Goal: Transaction & Acquisition: Purchase product/service

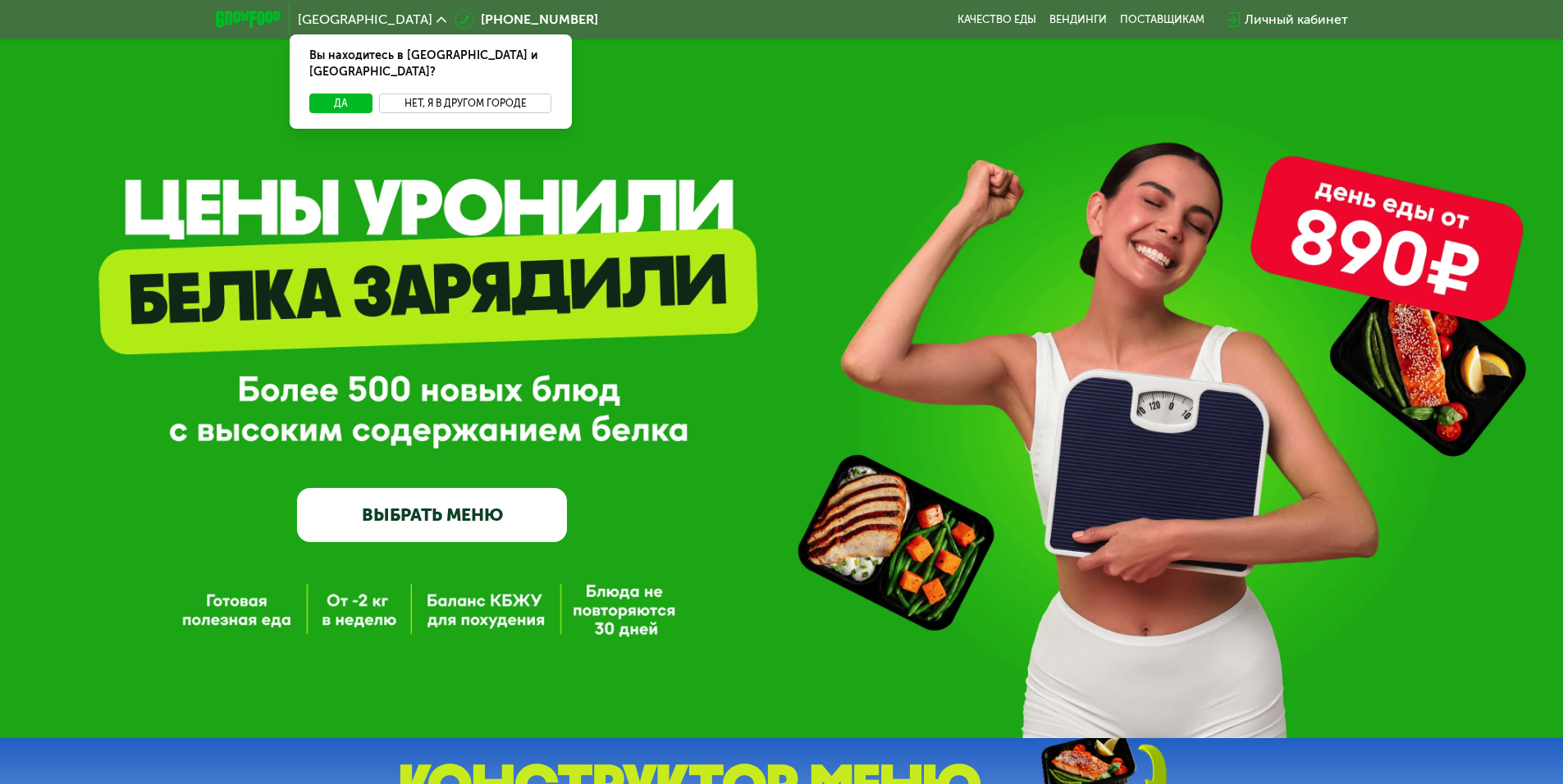
click at [463, 95] on button "Нет, я в другом городе" at bounding box center [465, 103] width 173 height 20
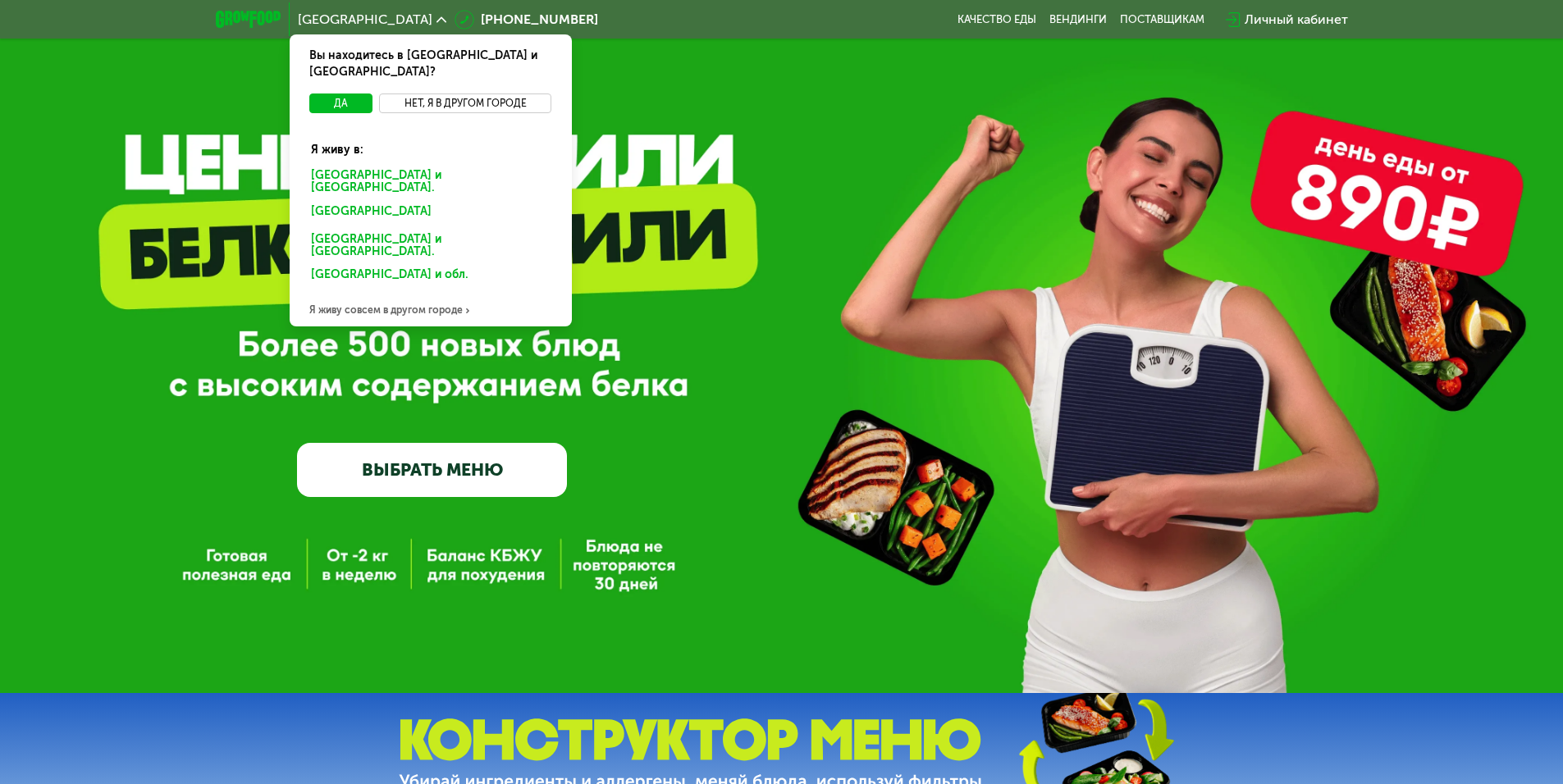
scroll to position [82, 0]
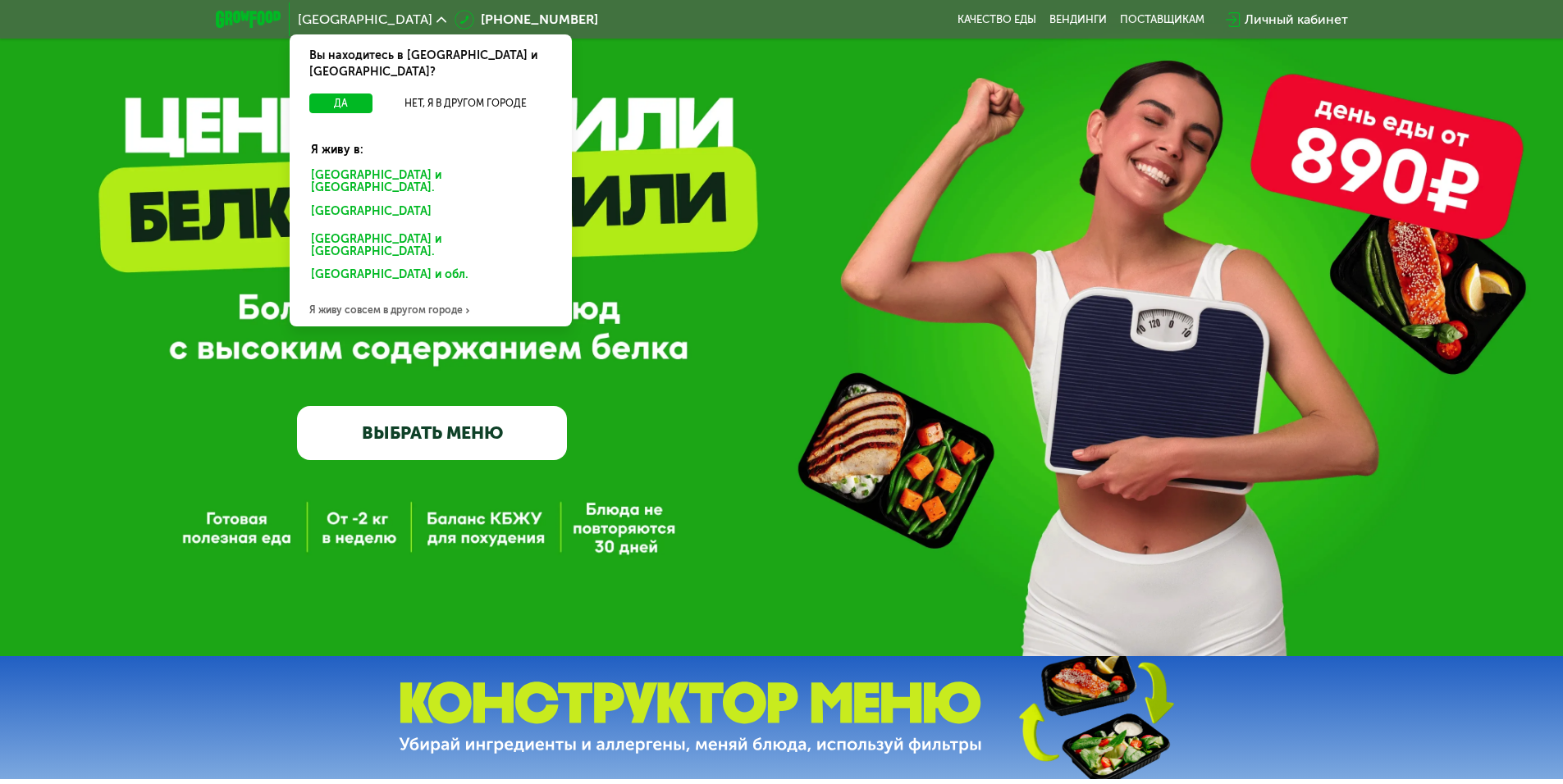
click at [407, 294] on div "Я живу совсем в другом городе" at bounding box center [430, 310] width 282 height 33
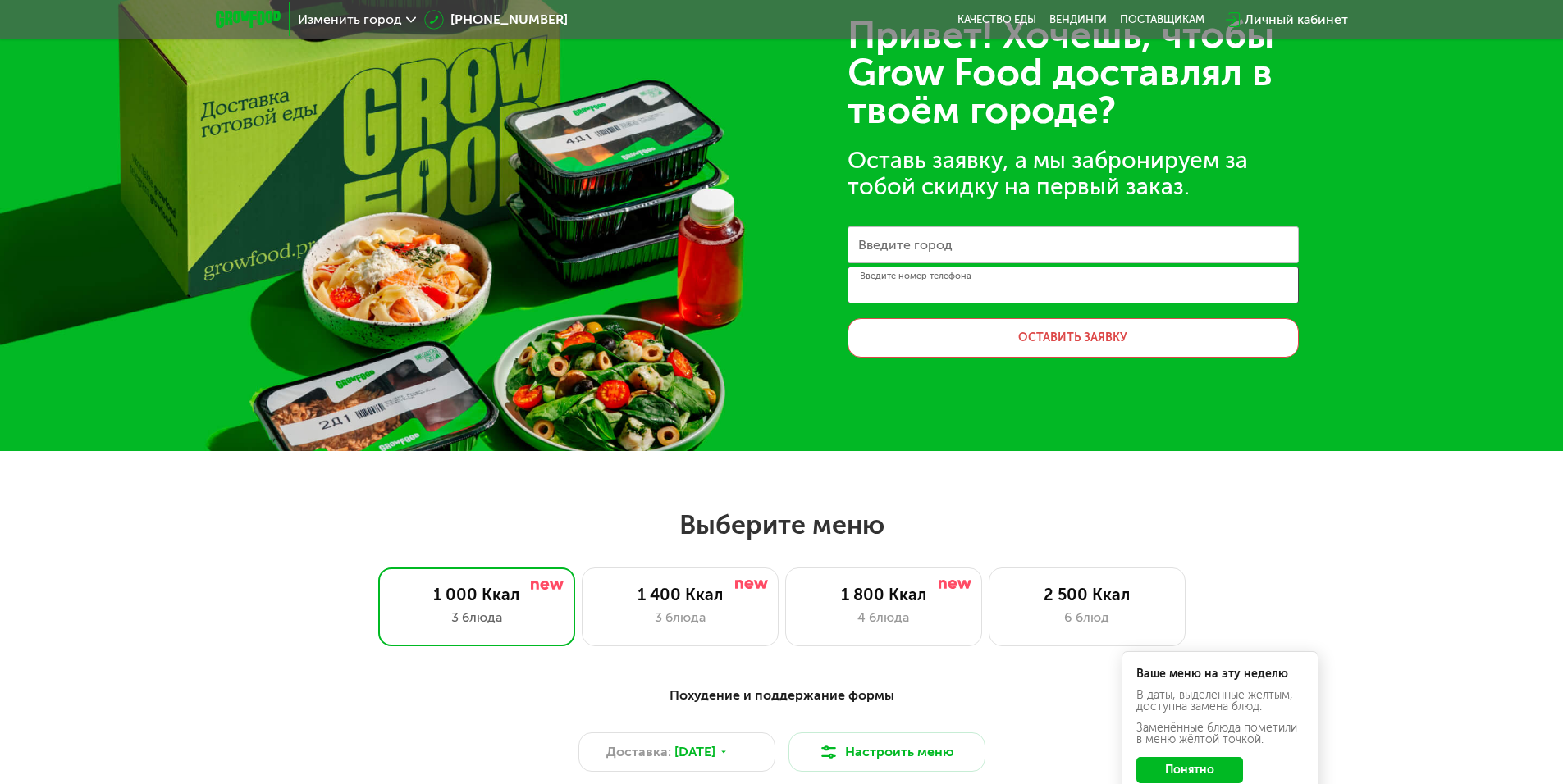
click at [994, 277] on input "Введите номер телефона" at bounding box center [1073, 284] width 451 height 37
click at [998, 248] on input "Введите город" at bounding box center [1073, 244] width 451 height 37
click at [262, 21] on img at bounding box center [248, 20] width 65 height 17
click at [259, 15] on img at bounding box center [248, 20] width 65 height 17
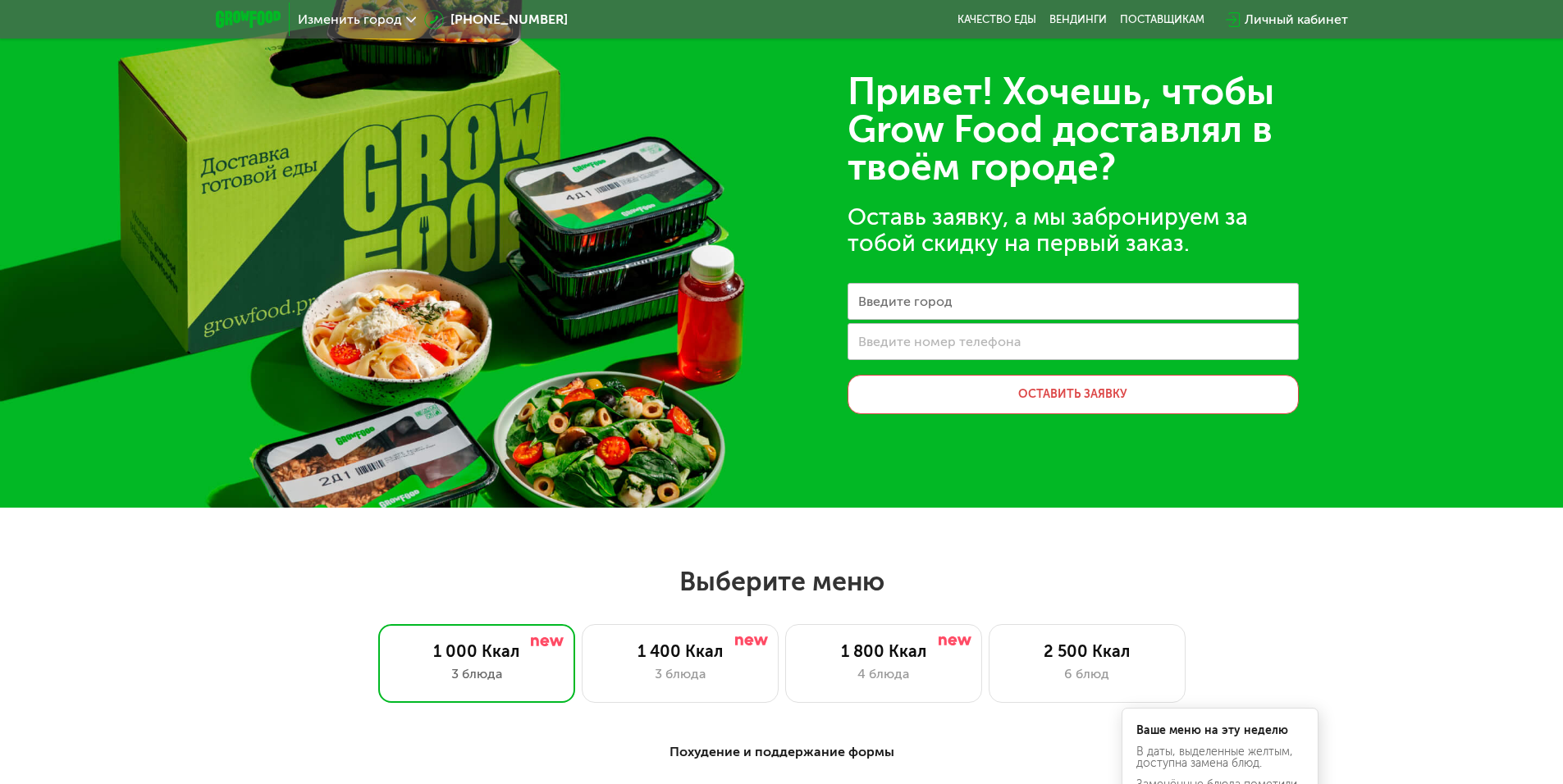
scroll to position [0, 0]
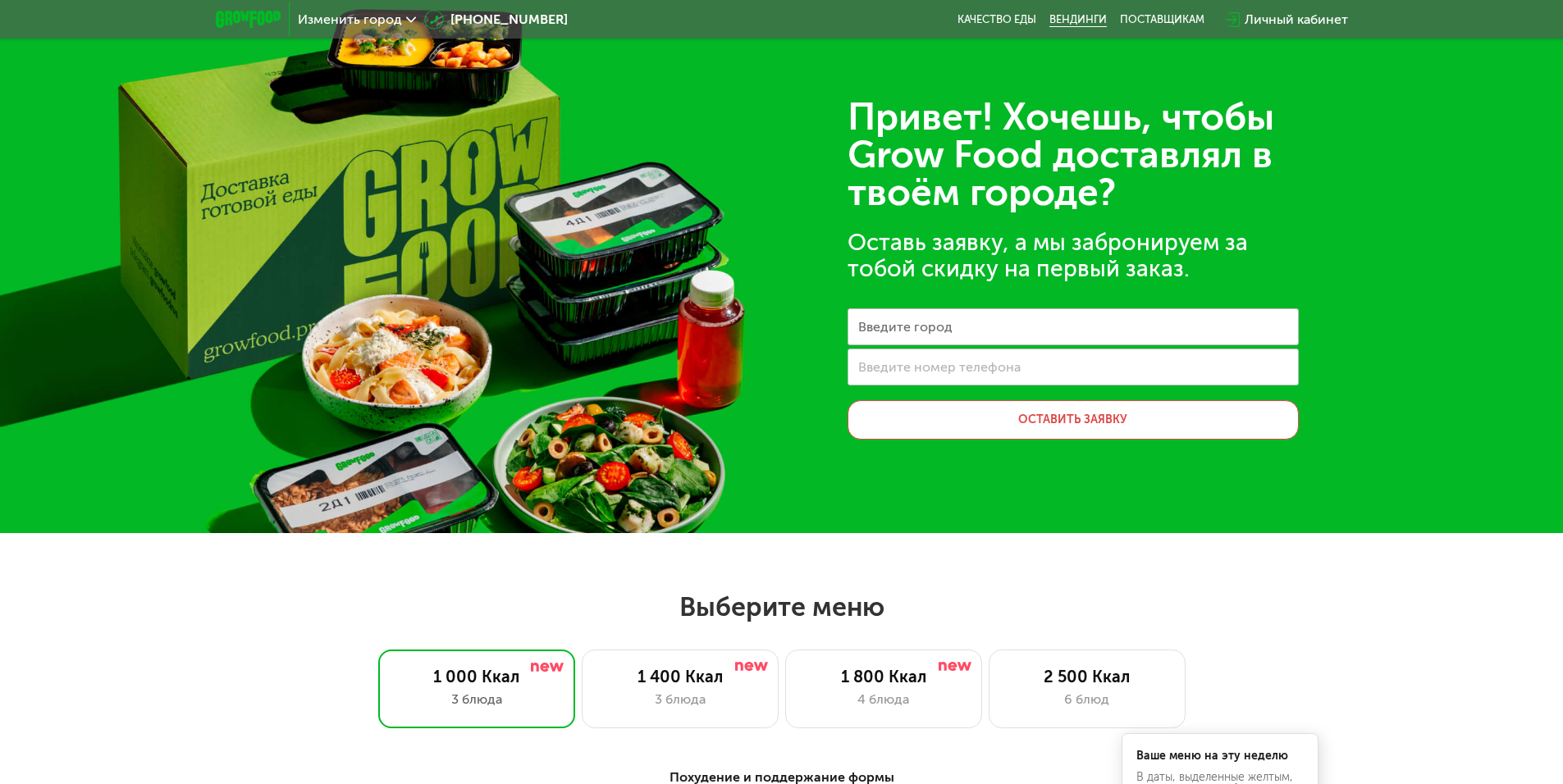
click at [1070, 23] on link "Вендинги" at bounding box center [1077, 19] width 57 height 13
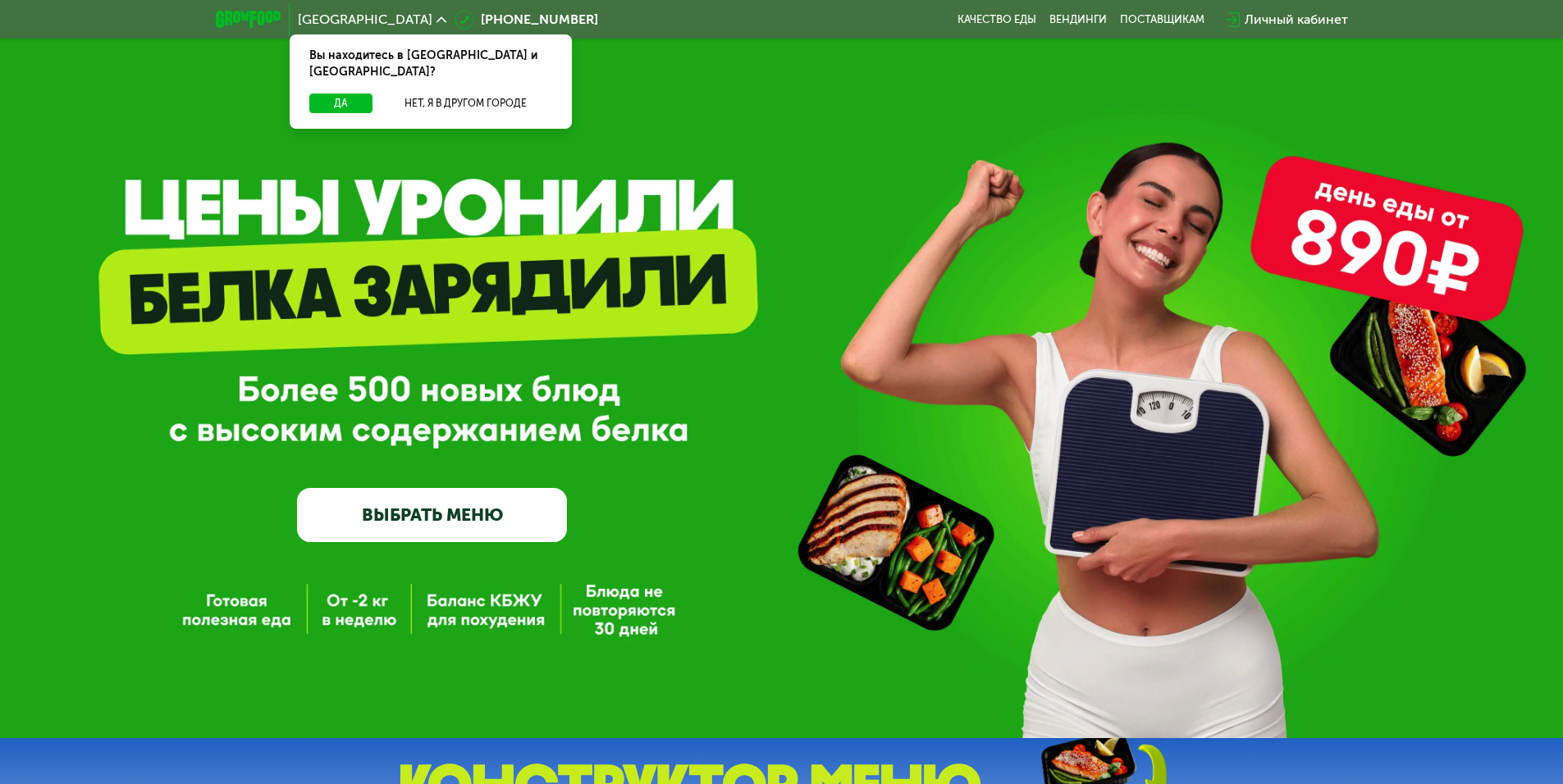
click at [1254, 178] on div "GrowFood — доставка правильного питания ВЫБРАТЬ МЕНЮ" at bounding box center [782, 369] width 1563 height 738
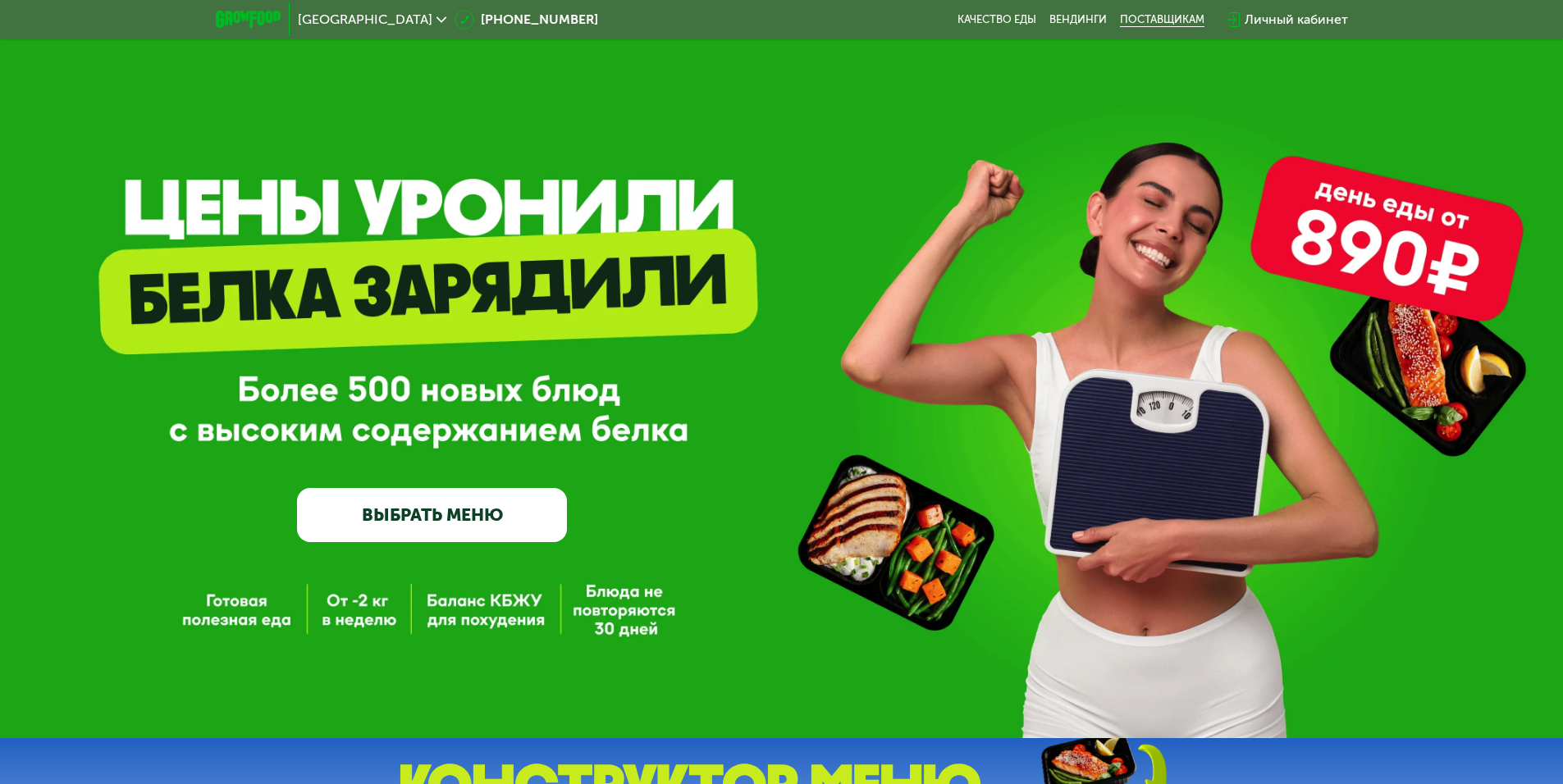
click at [1169, 17] on div "поставщикам" at bounding box center [1161, 19] width 84 height 13
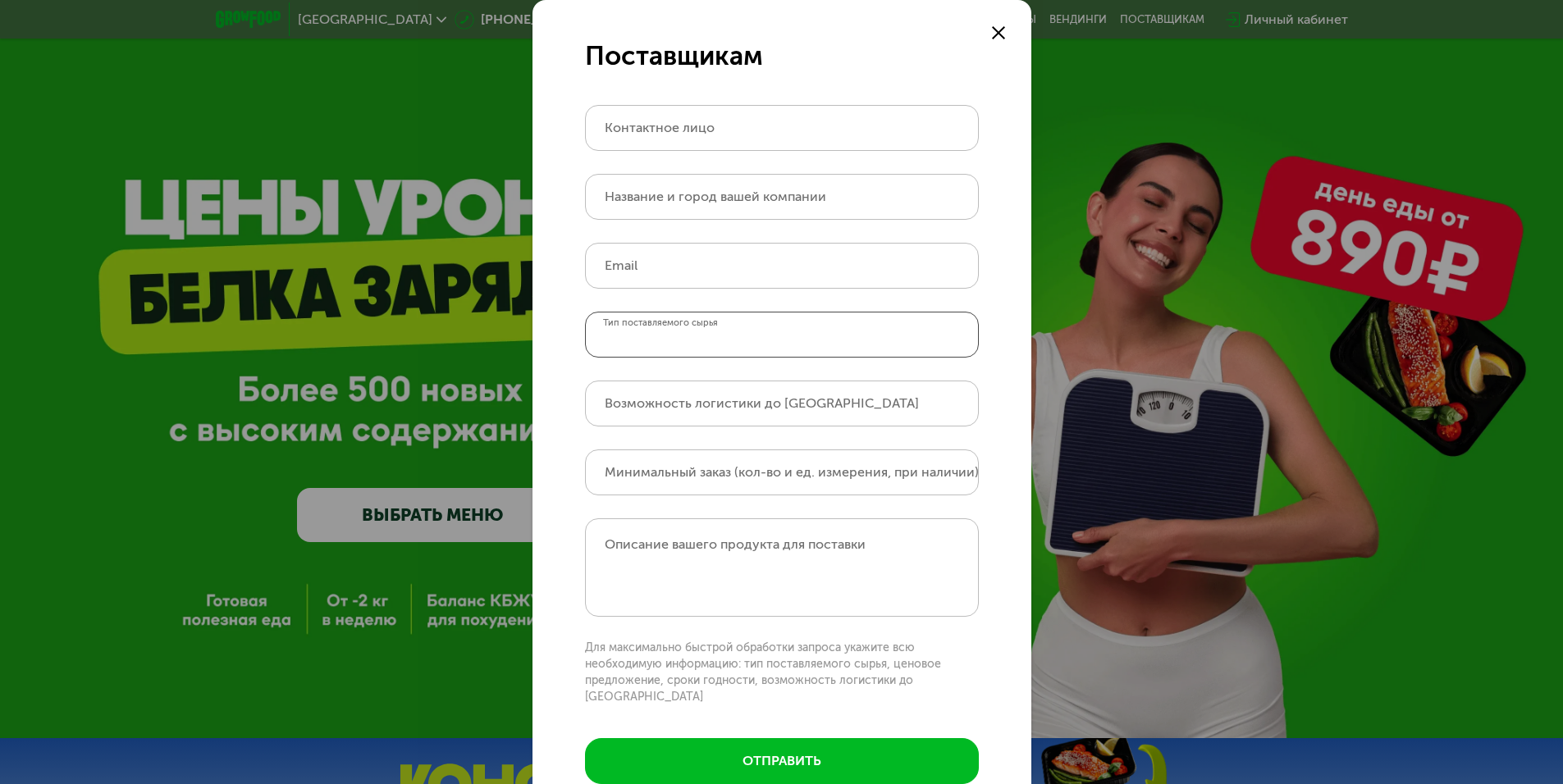
click at [844, 317] on input "Тип поставляемого сырья" at bounding box center [782, 335] width 394 height 46
click at [991, 22] on form "Поставщикам Контактное лицо Название и город вашей компании Email Тип поставляе…" at bounding box center [782, 418] width 499 height 837
click at [992, 33] on icon at bounding box center [998, 32] width 13 height 13
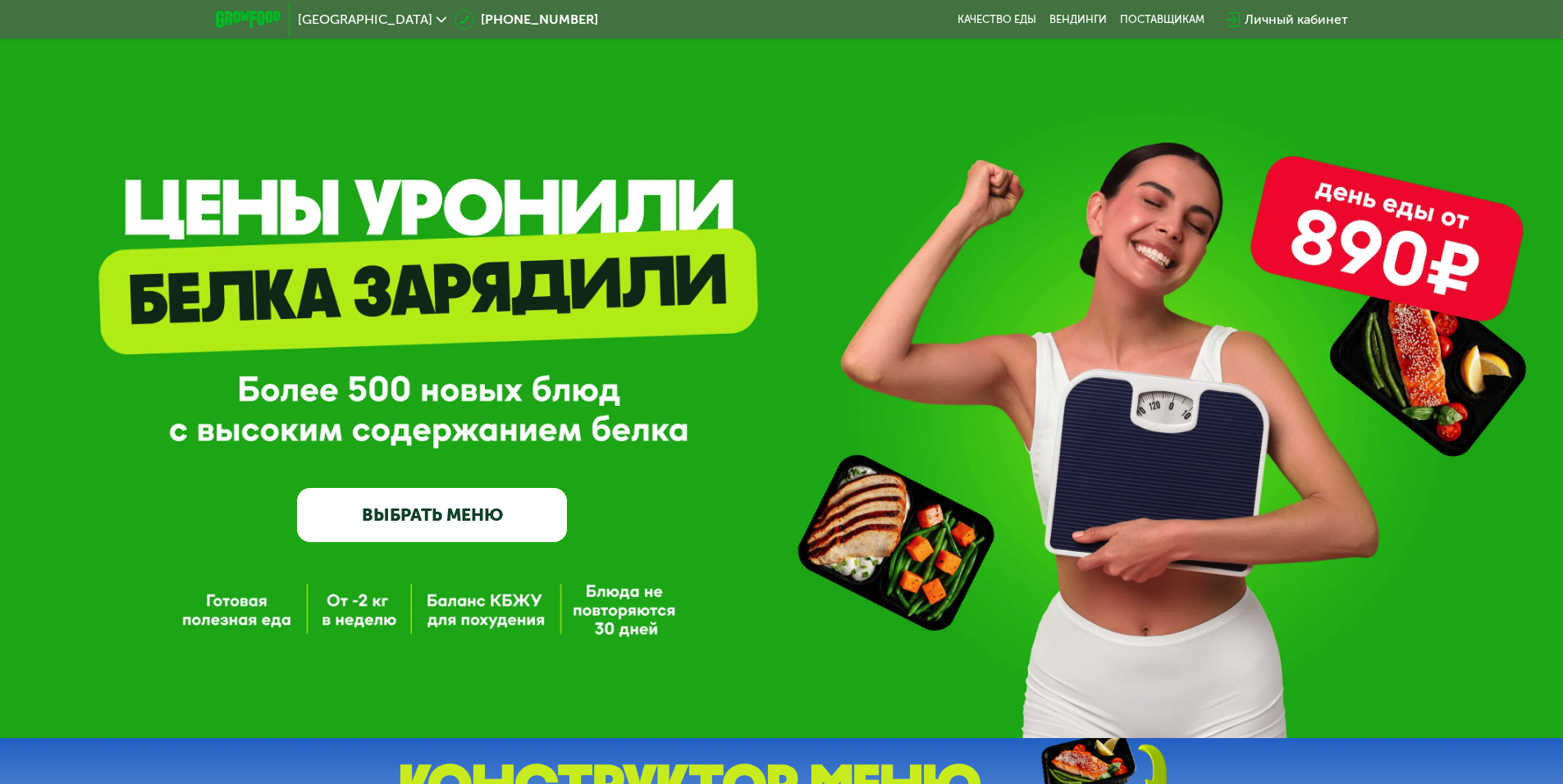
drag, startPoint x: 1005, startPoint y: 148, endPoint x: 998, endPoint y: 128, distance: 21.2
click at [1005, 149] on div "GrowFood — доставка правильного питания ВЫБРАТЬ МЕНЮ" at bounding box center [782, 369] width 1563 height 738
click at [1334, 252] on div "GrowFood — доставка правильного питания ВЫБРАТЬ МЕНЮ" at bounding box center [782, 396] width 1563 height 293
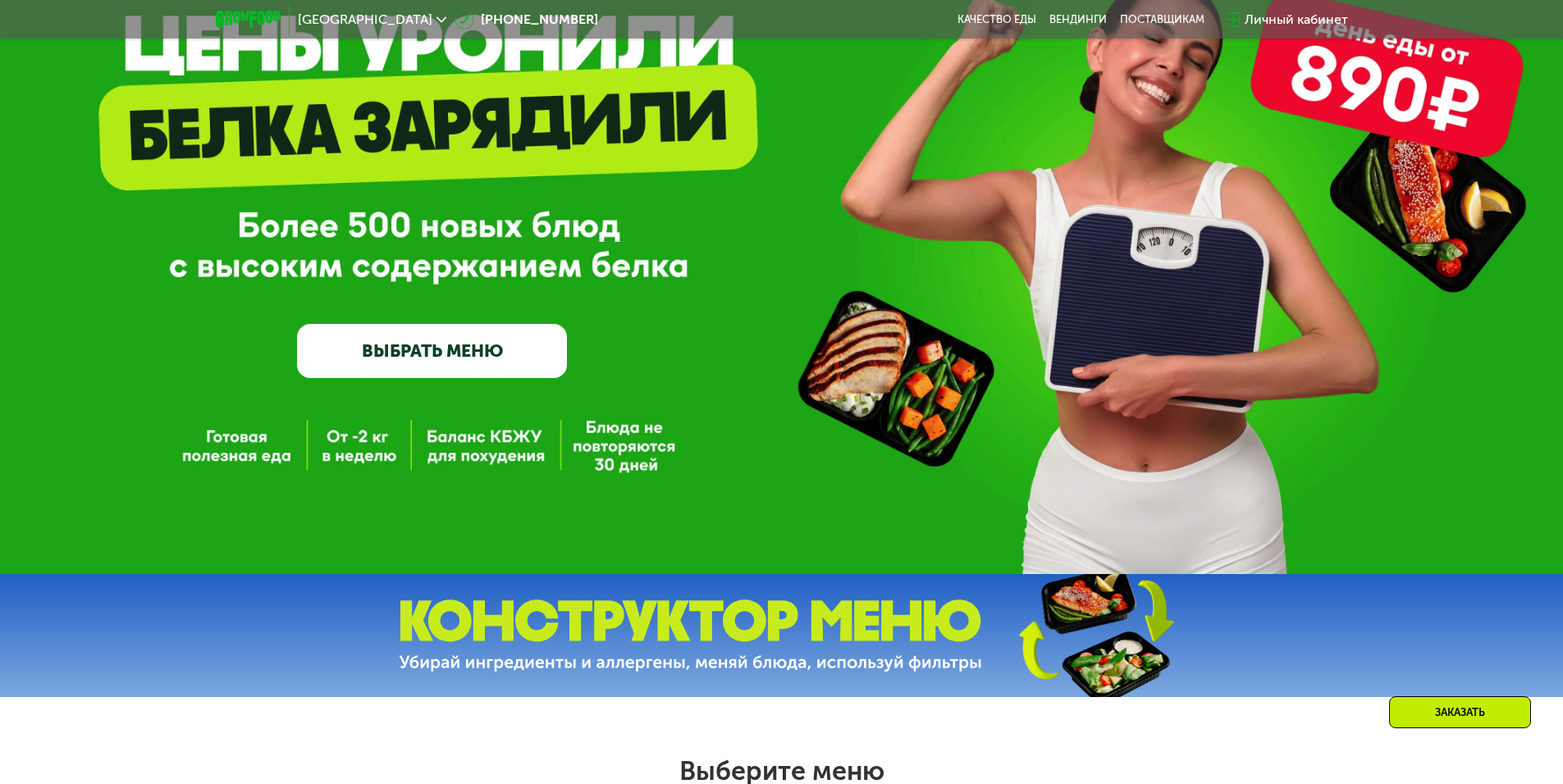
click at [424, 350] on link "ВЫБРАТЬ МЕНЮ" at bounding box center [432, 352] width 270 height 54
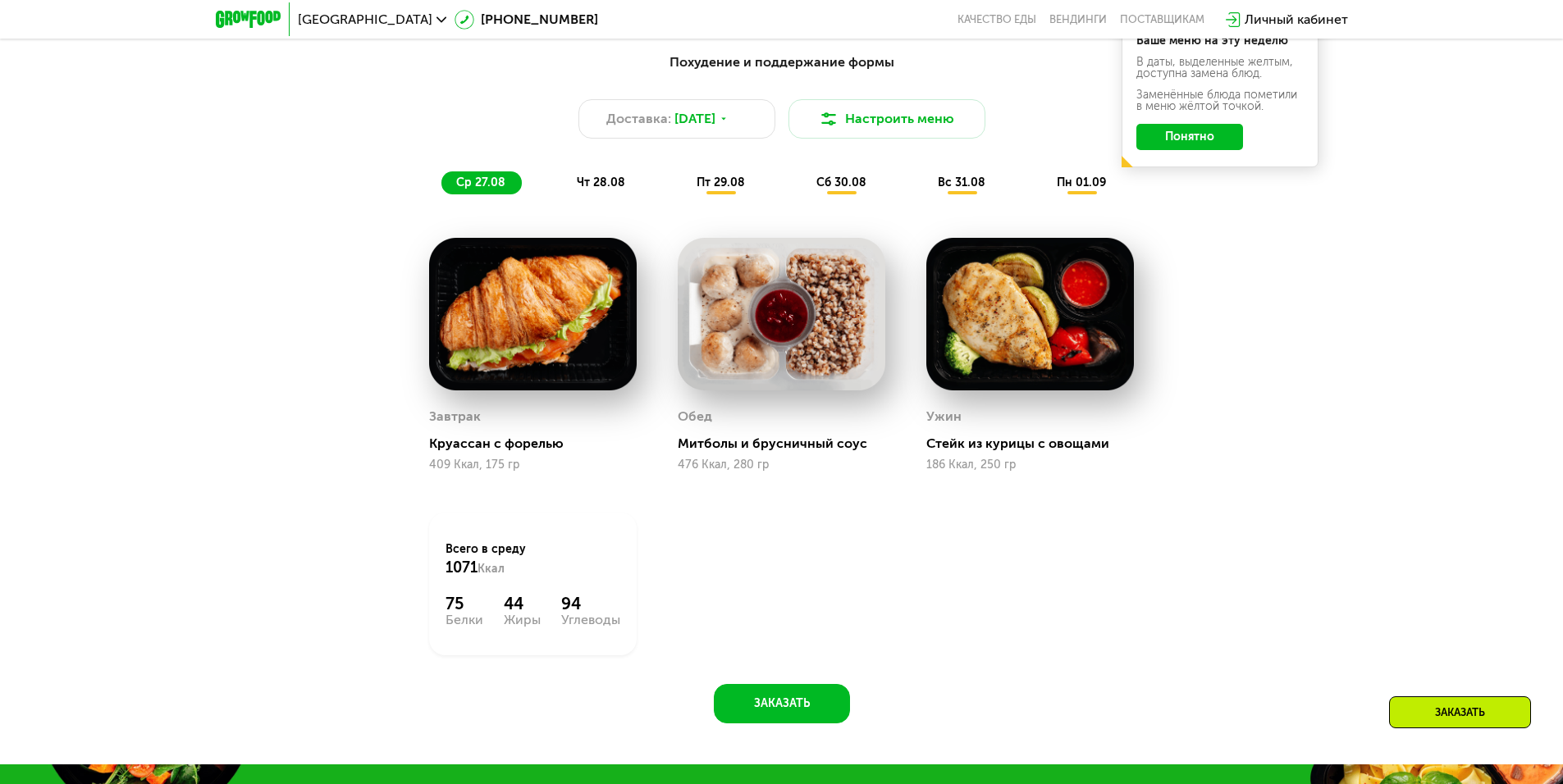
scroll to position [1050, 0]
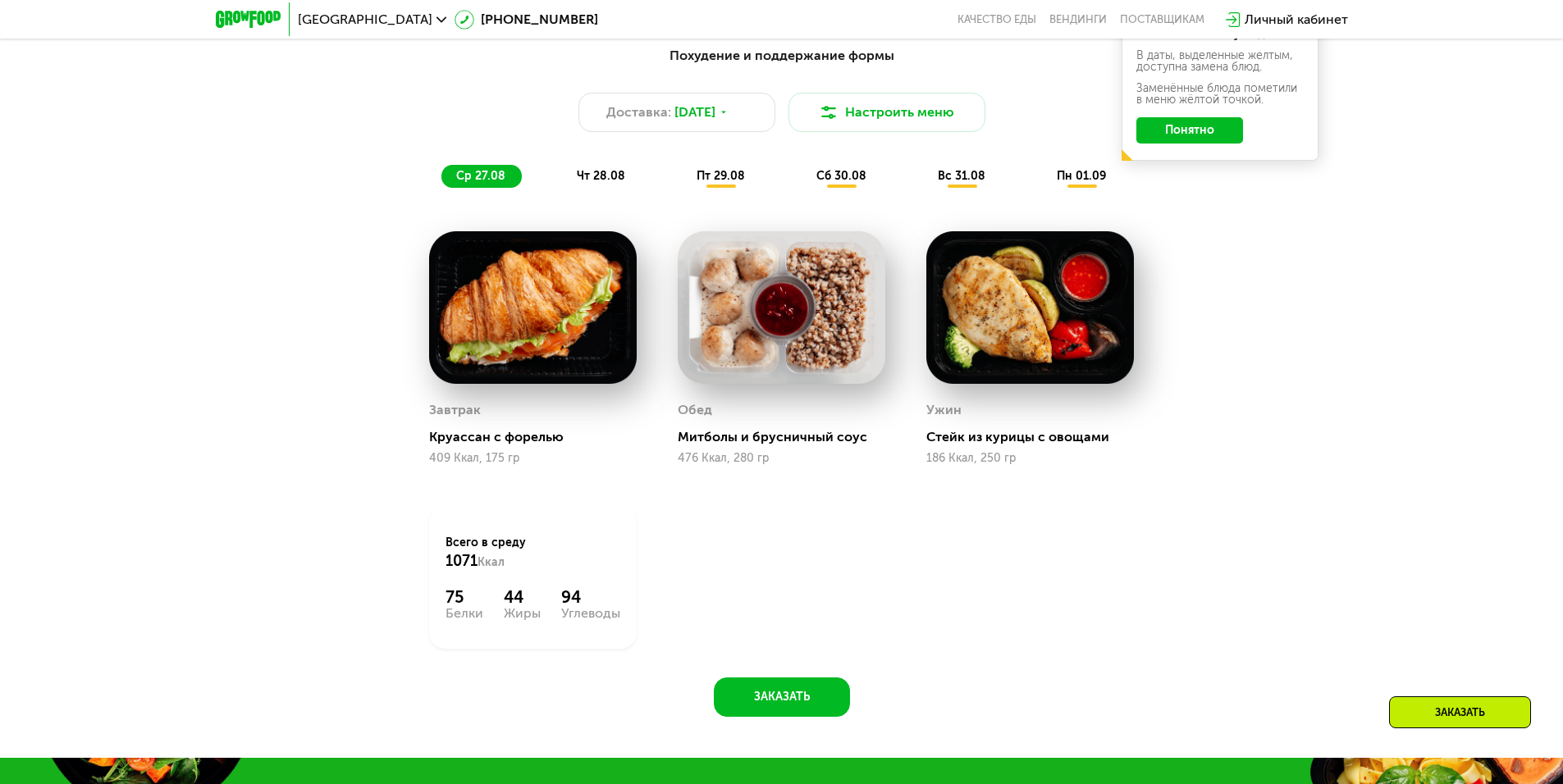
click at [0, 0] on div "Завтрак [PERSON_NAME] с форелью 409 Ккал, 175 гр Обед Митболы и брусничный соус…" at bounding box center [0, 0] width 0 height 0
click at [1237, 524] on div "Похудение и поддержание формы Доставка: [DATE] Настроить меню ср 27.08 чт 28.08…" at bounding box center [782, 376] width 1011 height 682
click at [1268, 515] on div "Похудение и поддержание формы Доставка: [DATE] Настроить меню ср 27.08 чт 28.08…" at bounding box center [782, 376] width 1011 height 682
drag, startPoint x: 1206, startPoint y: 490, endPoint x: 1183, endPoint y: 484, distance: 23.8
click at [1205, 490] on div "Похудение и поддержание формы Доставка: [DATE] Настроить меню ср 27.08 чт 28.08…" at bounding box center [782, 376] width 1011 height 682
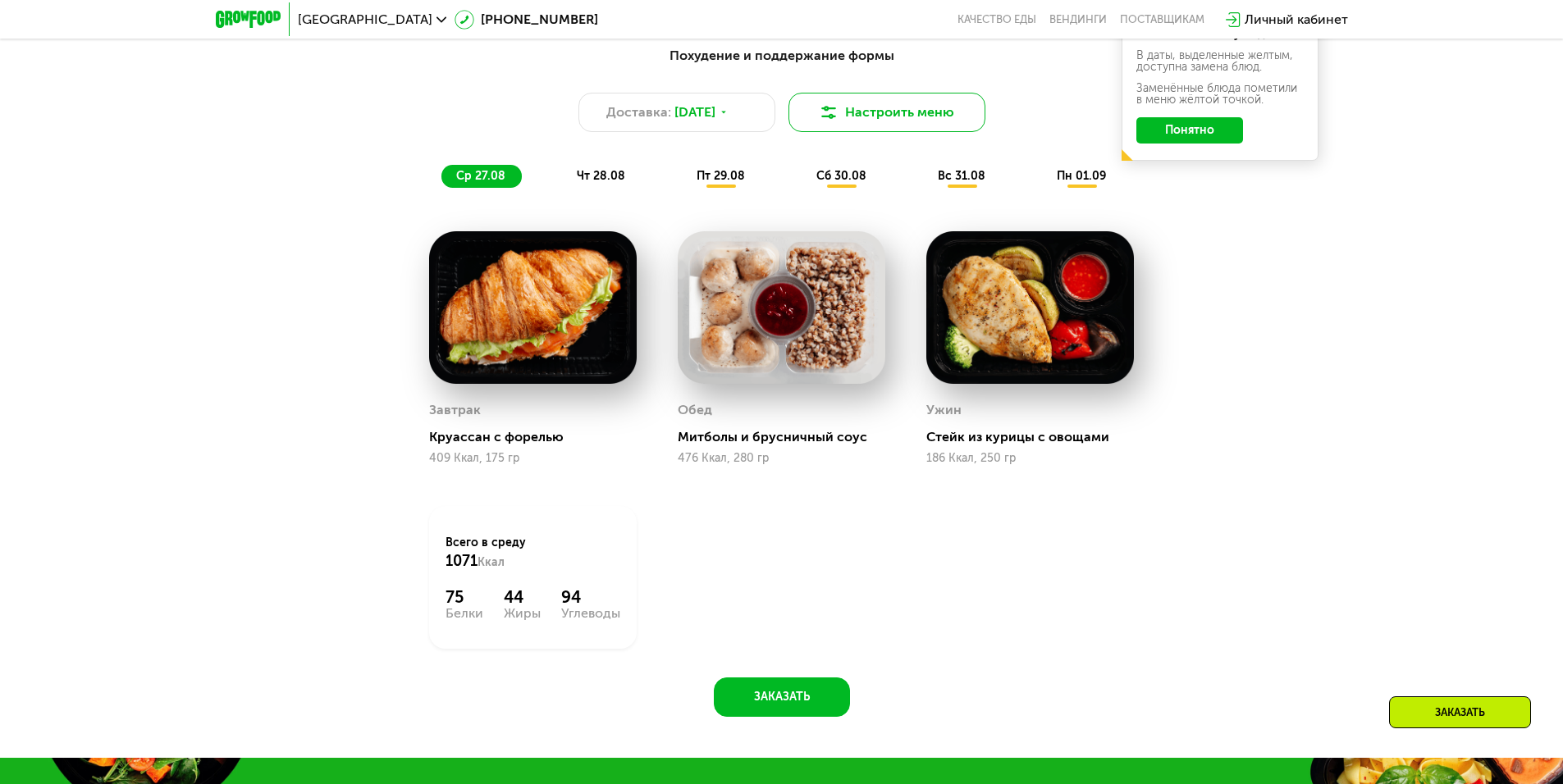
click at [896, 117] on button "Настроить меню" at bounding box center [886, 112] width 197 height 39
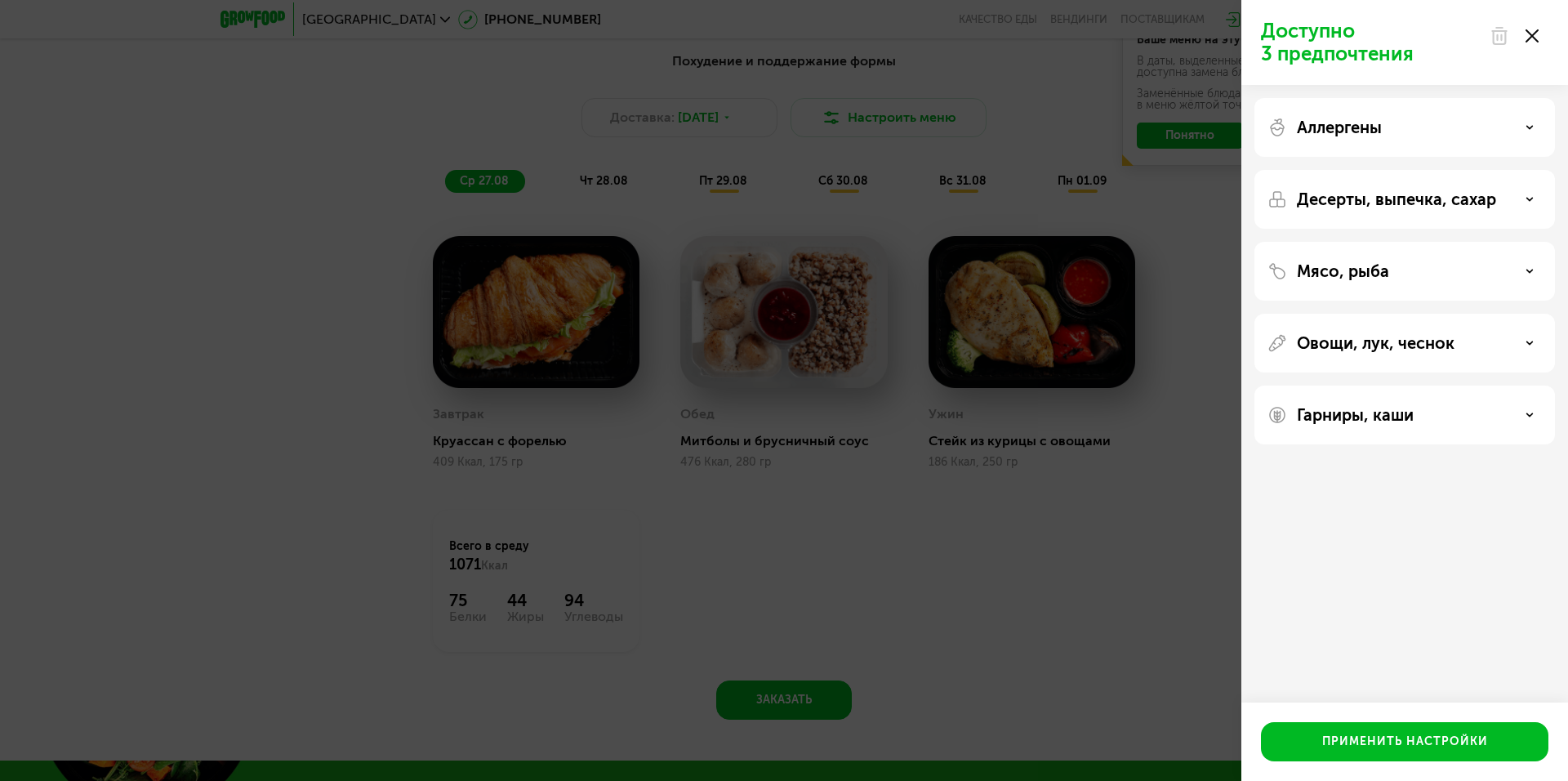
click at [1398, 125] on div "Аллергены" at bounding box center [1405, 127] width 275 height 20
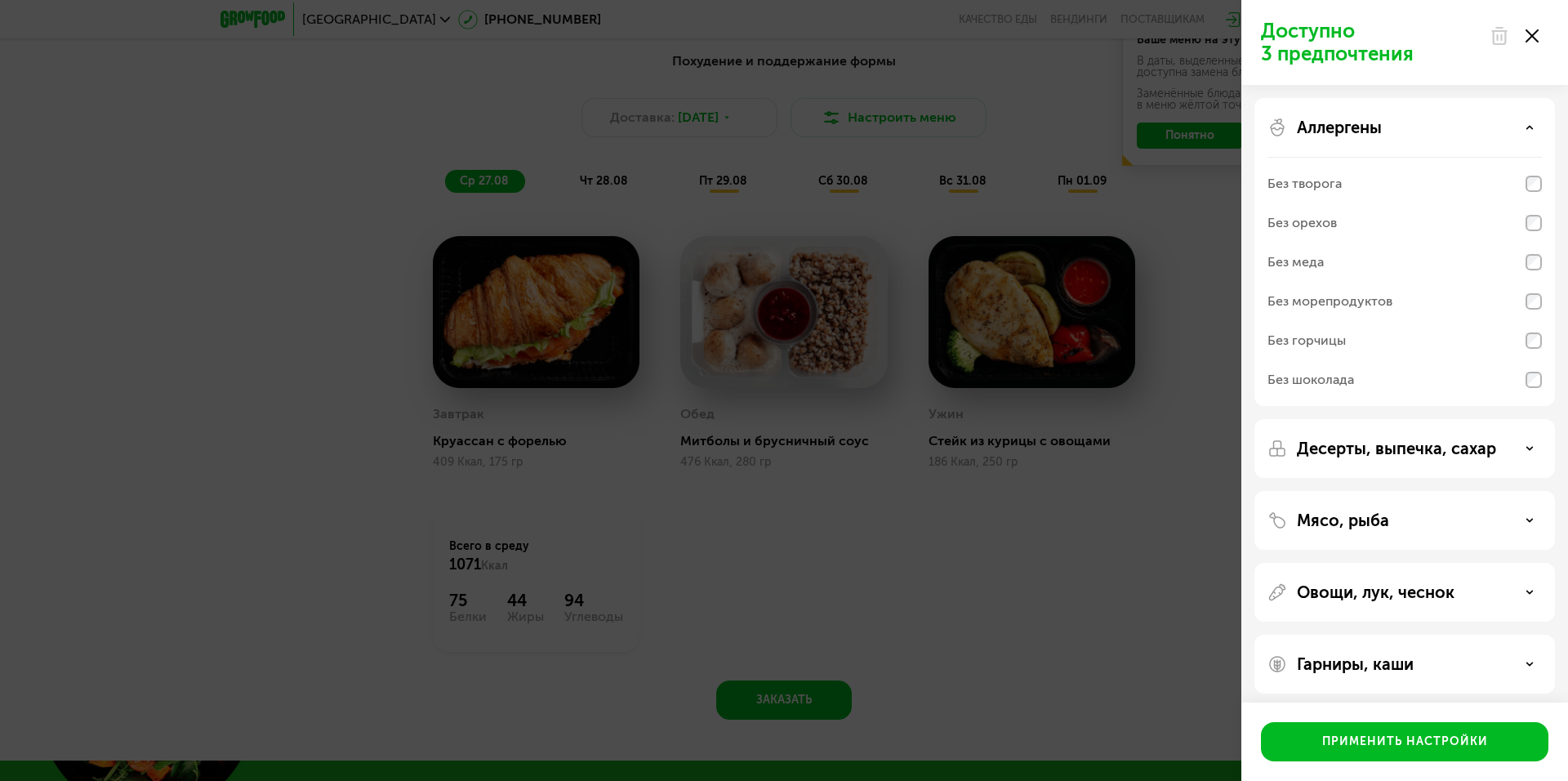
click at [1398, 125] on div "Аллергены" at bounding box center [1405, 127] width 275 height 20
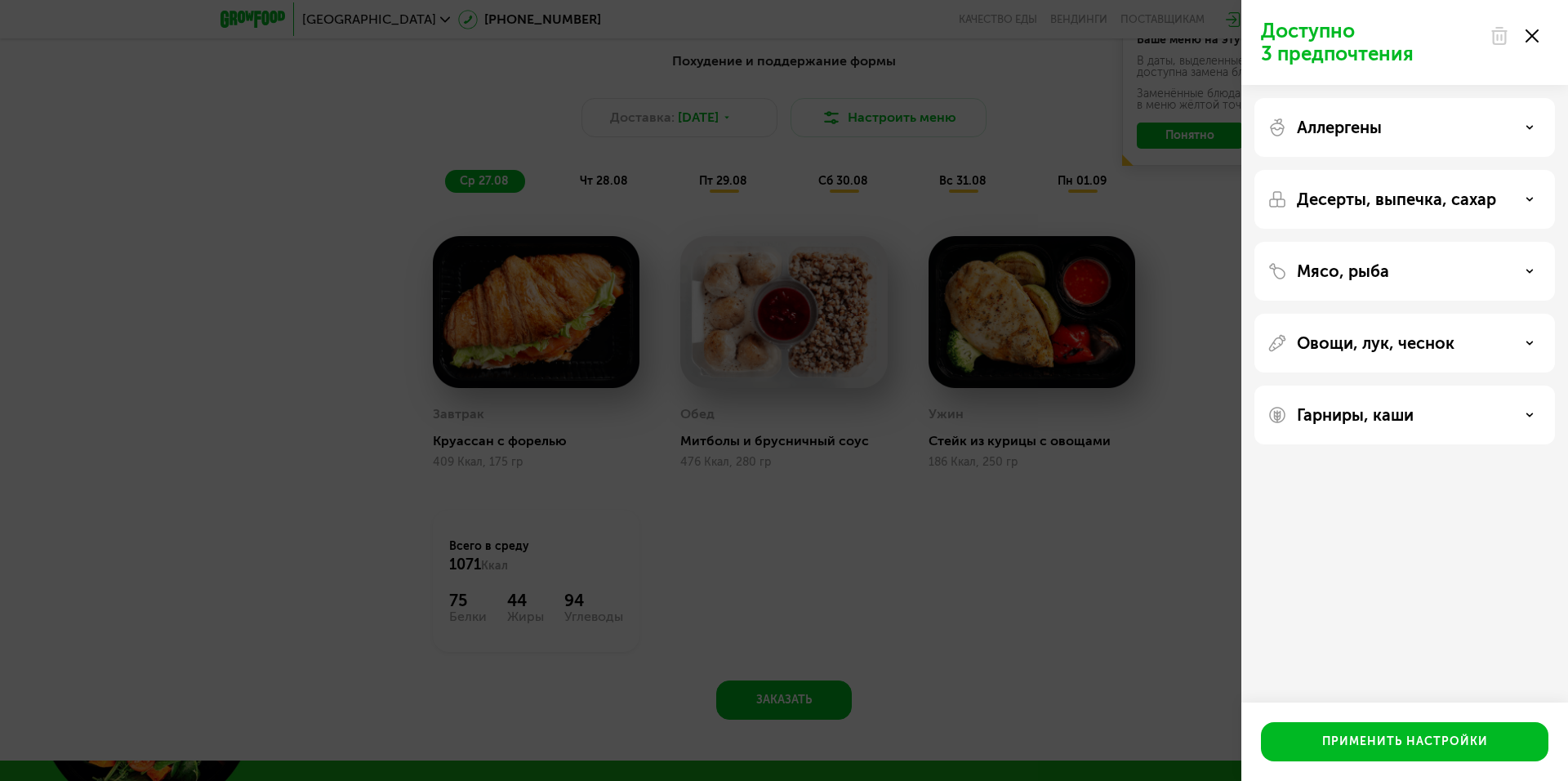
click at [1378, 201] on p "Десерты, выпечка, сахар" at bounding box center [1396, 199] width 199 height 20
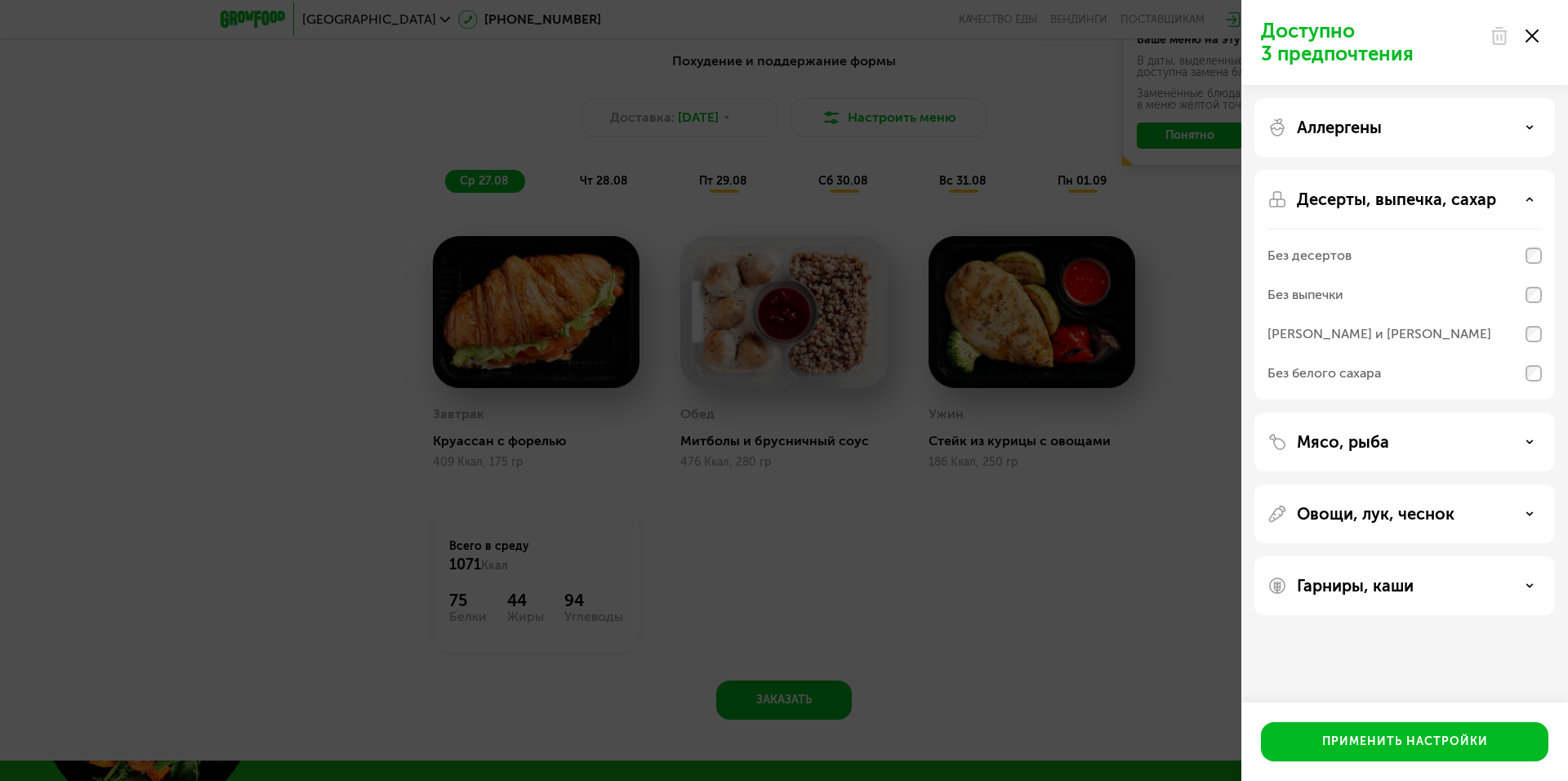
click at [1378, 201] on p "Десерты, выпечка, сахар" at bounding box center [1396, 199] width 199 height 20
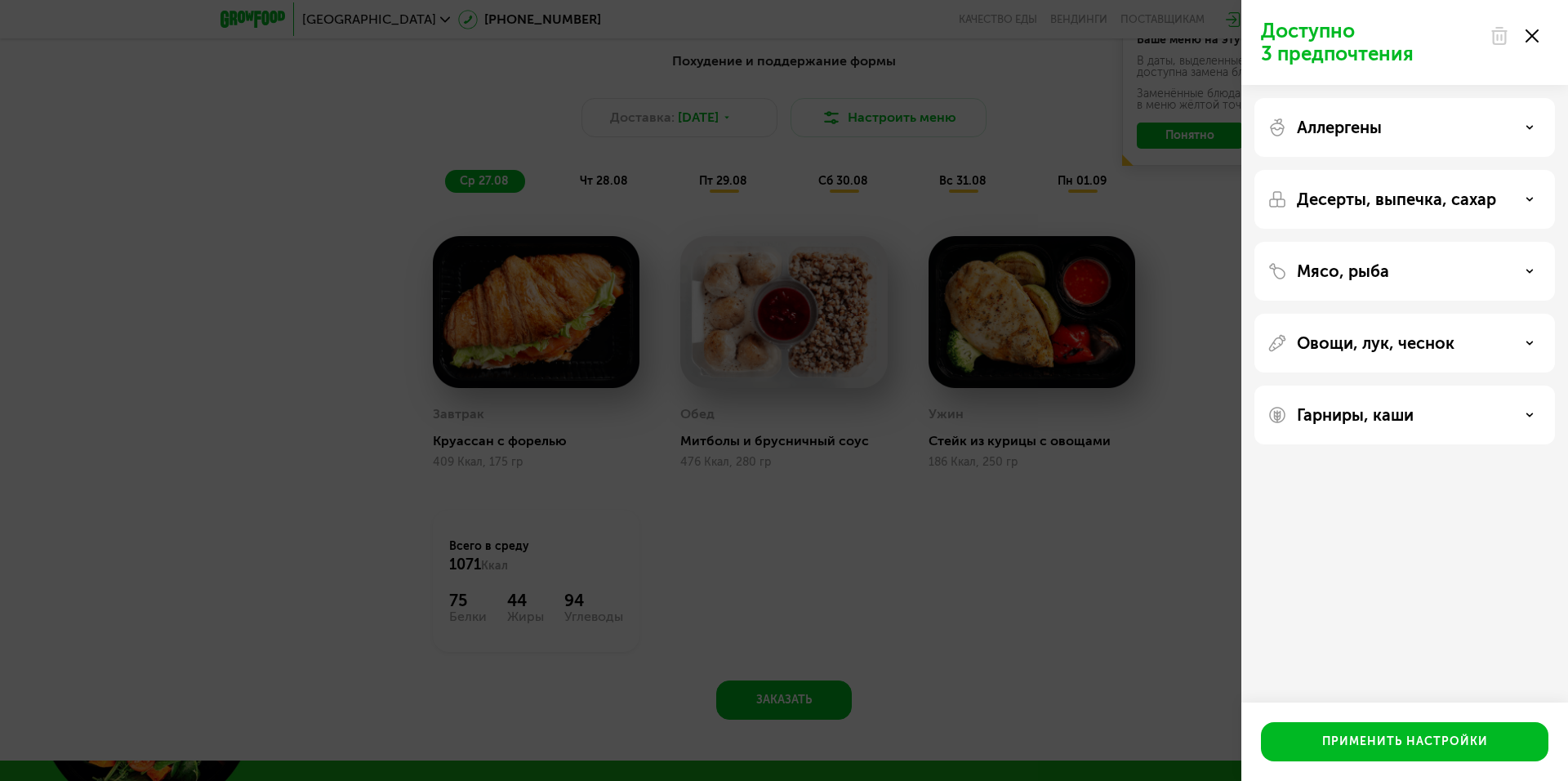
click at [1366, 266] on p "Мясо, рыба" at bounding box center [1343, 271] width 92 height 20
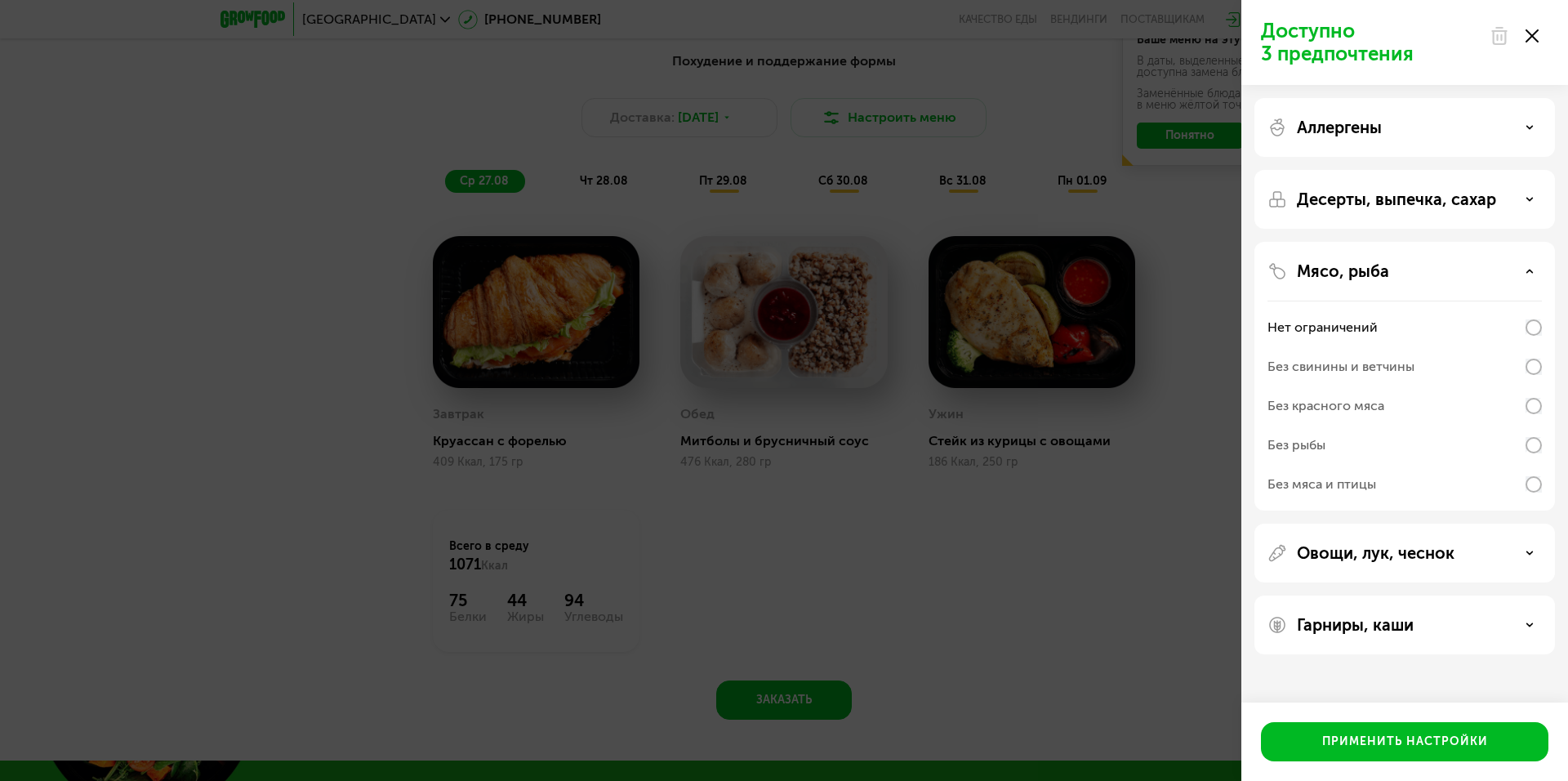
click at [1365, 266] on p "Мясо, рыба" at bounding box center [1343, 271] width 92 height 20
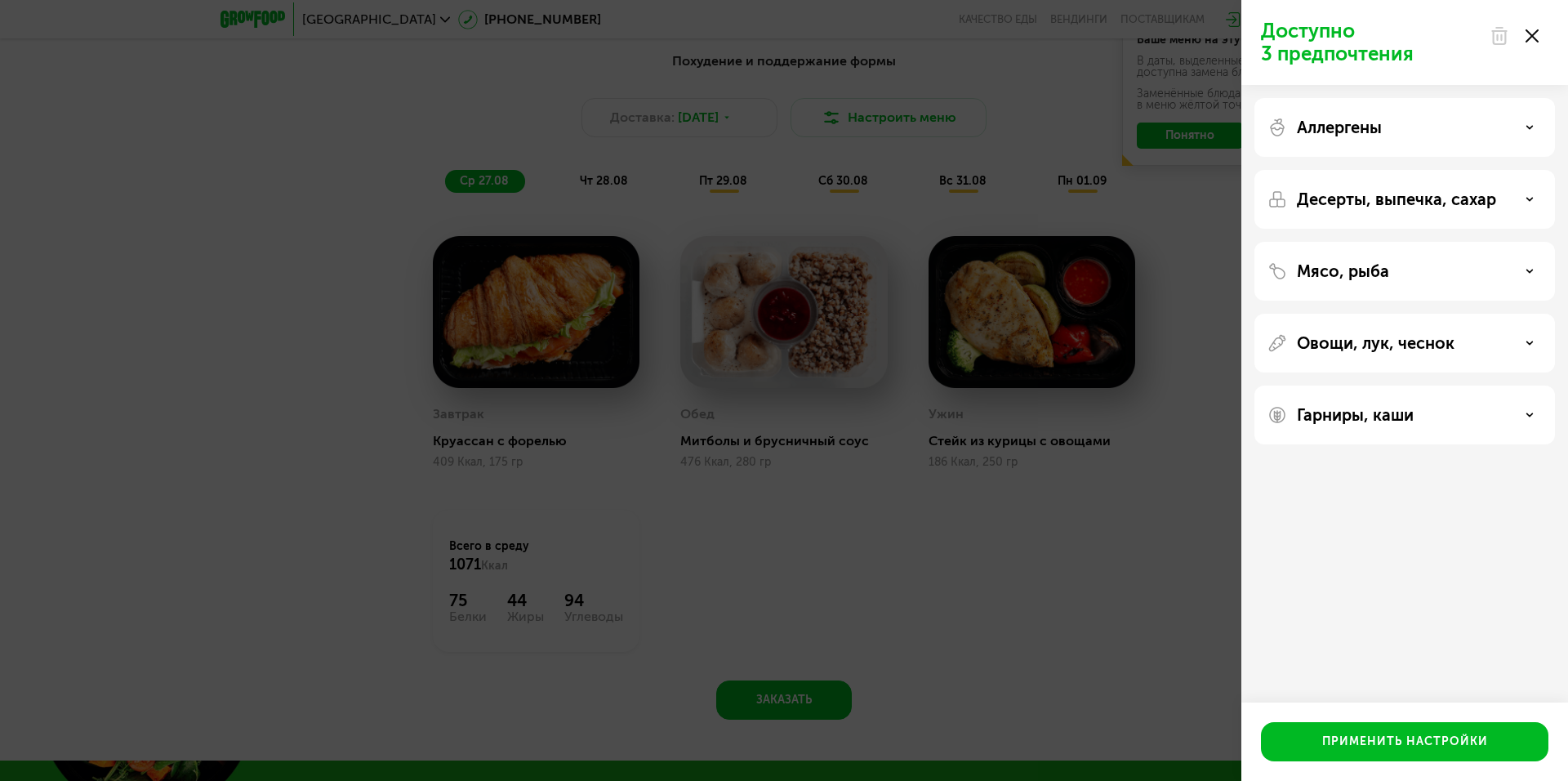
click at [1384, 384] on div "Аллергены Десерты, выпечка, сахар Мясо, рыба Овощи, лук, чеснок Гарниры, каши" at bounding box center [1404, 271] width 326 height 372
click at [1393, 429] on div "Гарниры, каши" at bounding box center [1404, 415] width 301 height 59
click at [1392, 339] on p "Овощи, лук, чеснок" at bounding box center [1376, 343] width 158 height 20
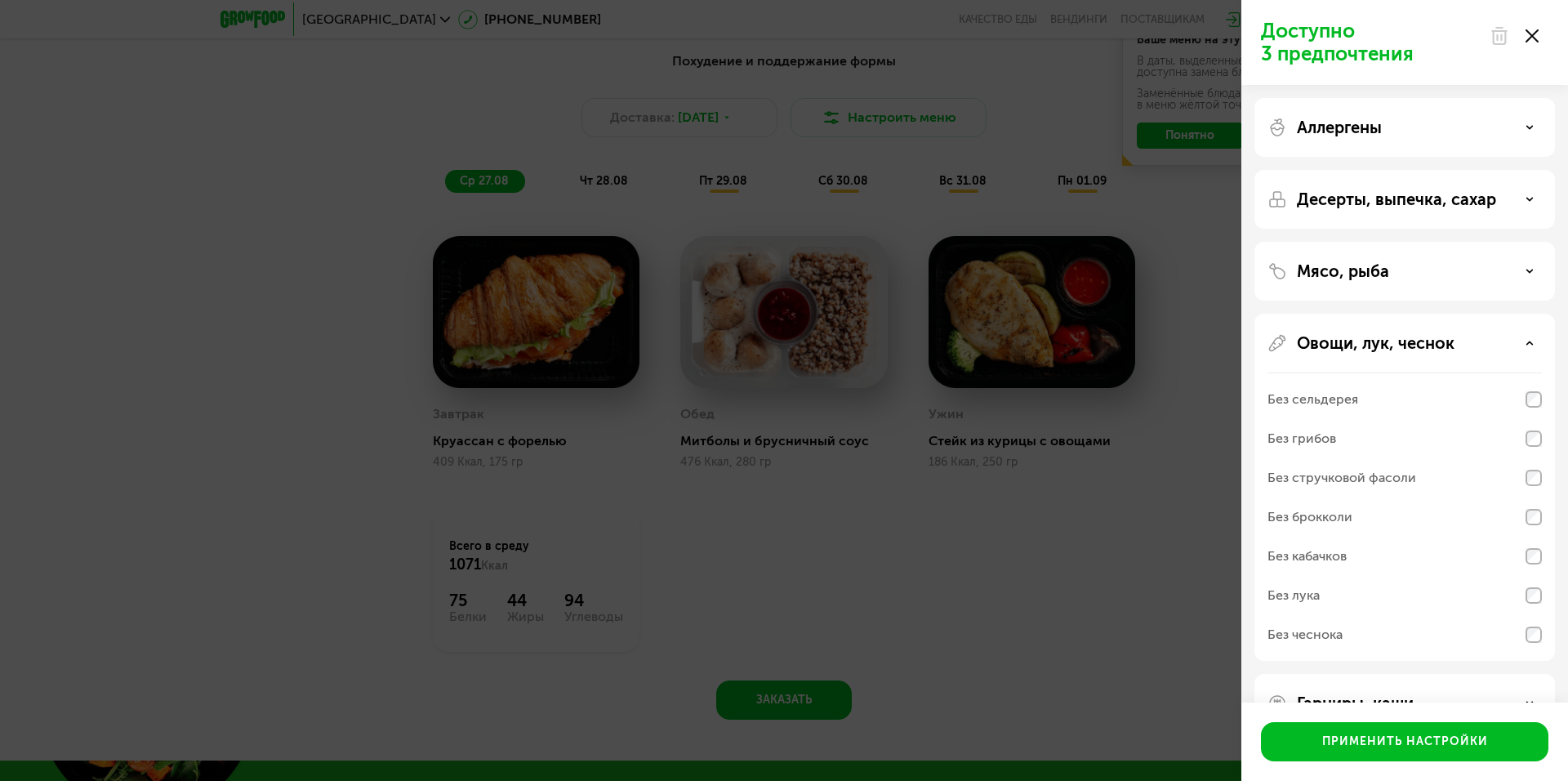
click at [1390, 349] on p "Овощи, лук, чеснок" at bounding box center [1376, 343] width 158 height 20
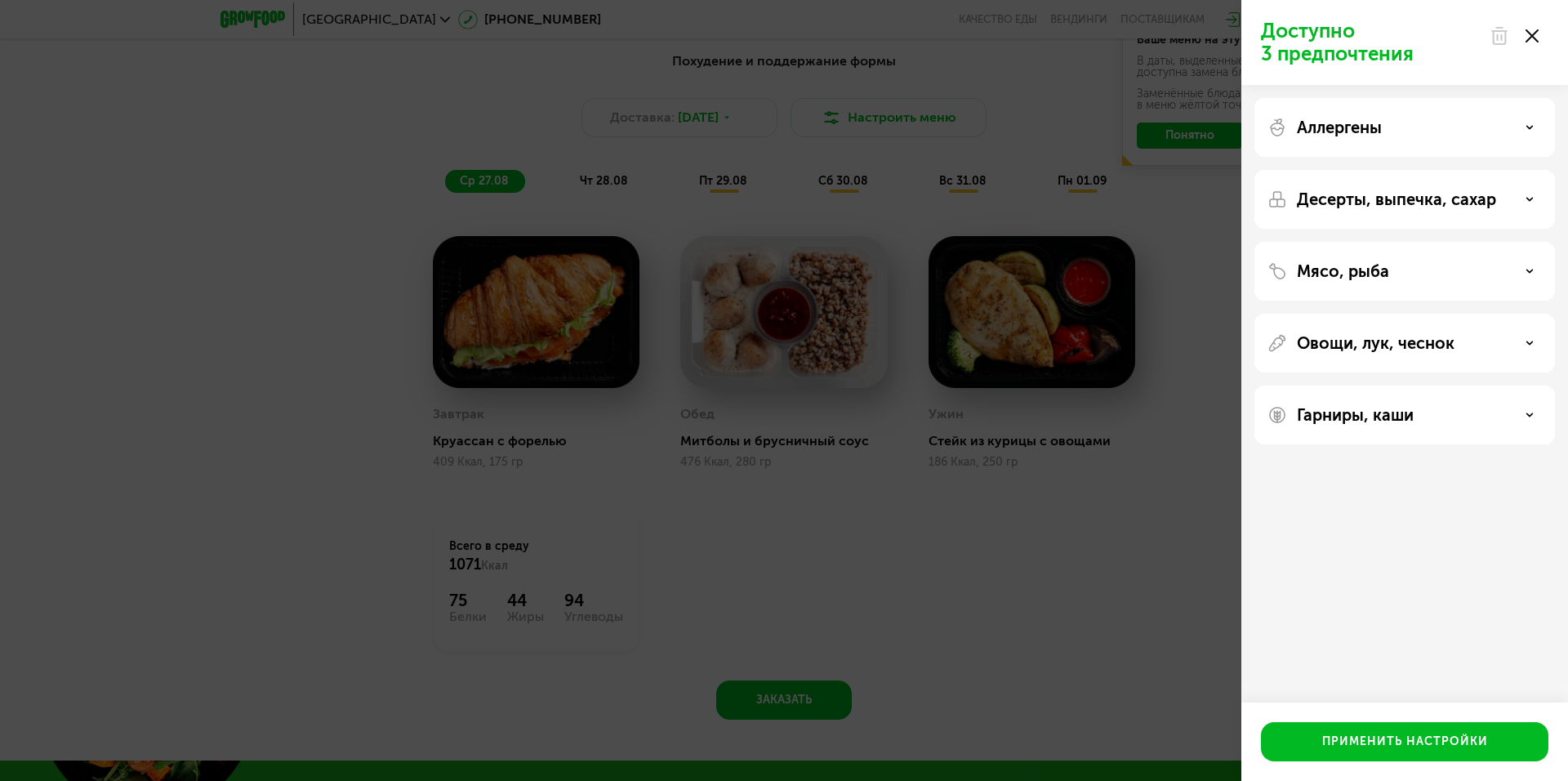
click at [1386, 421] on p "Гарниры, каши" at bounding box center [1355, 415] width 117 height 20
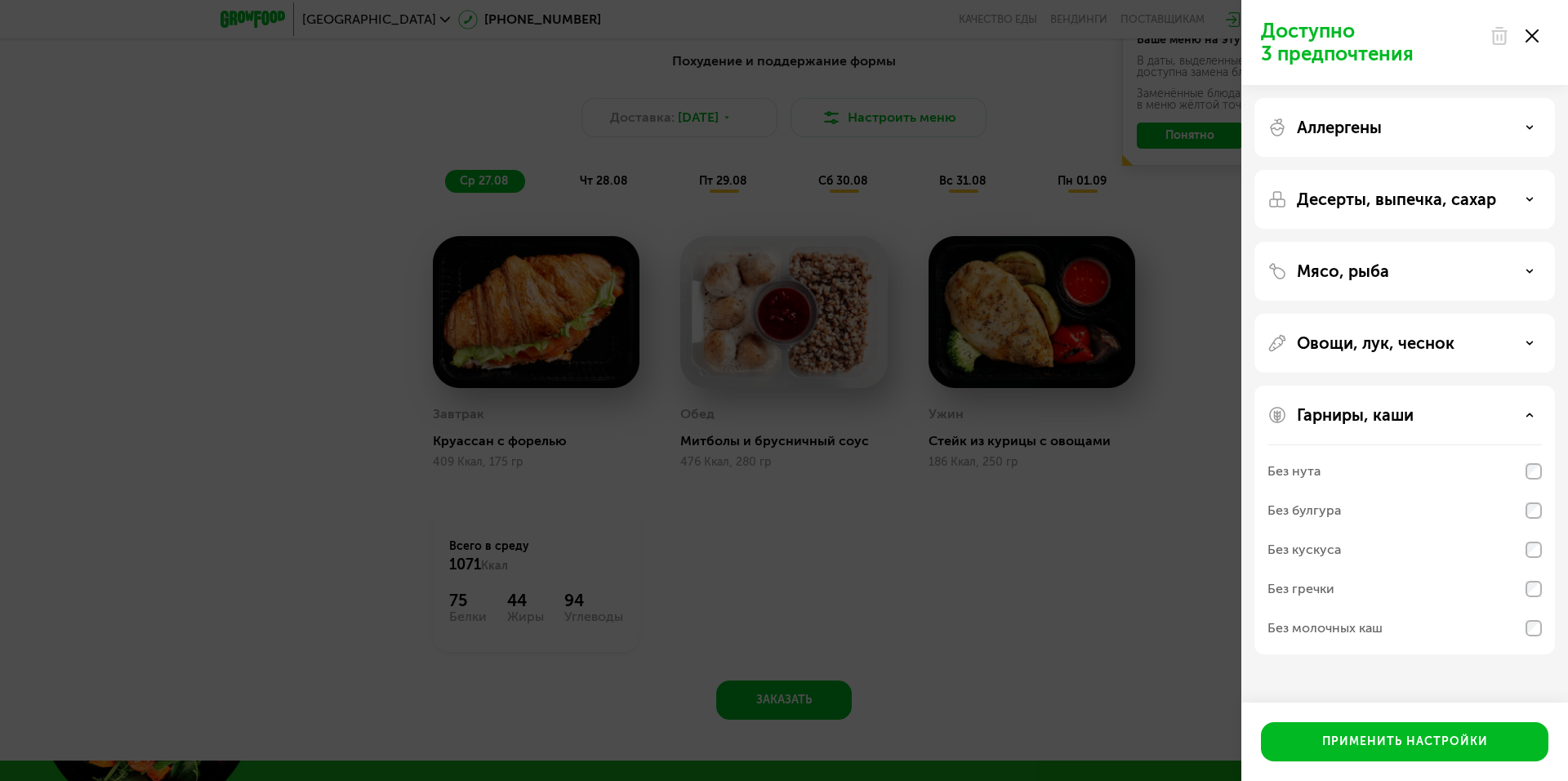
click at [1382, 415] on p "Гарниры, каши" at bounding box center [1355, 415] width 117 height 20
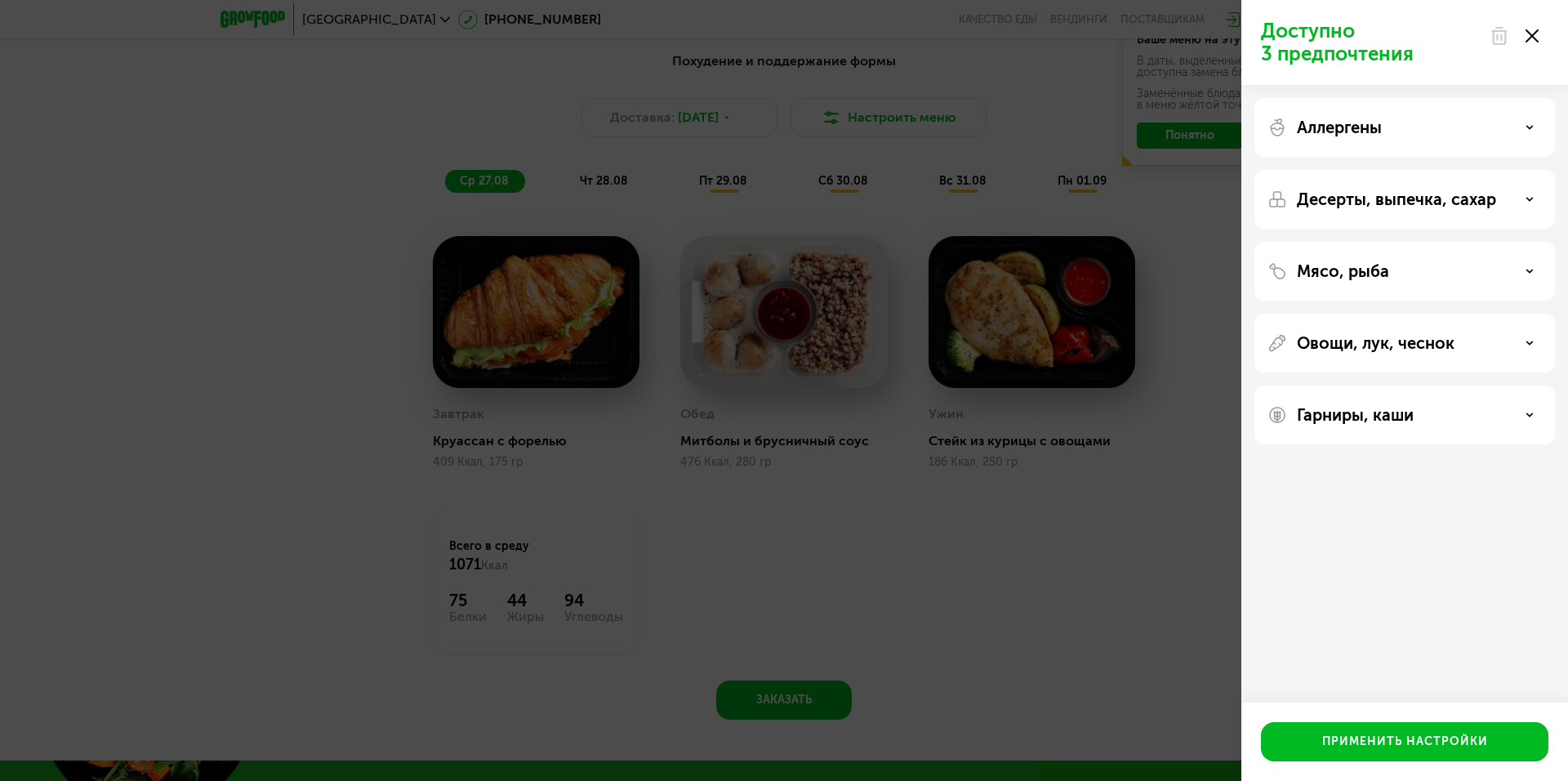
click at [970, 590] on div "Доступно 3 предпочтения Аллергены Десерты, выпечка, сахар Мясо, рыба Овощи, лук…" at bounding box center [784, 390] width 1568 height 781
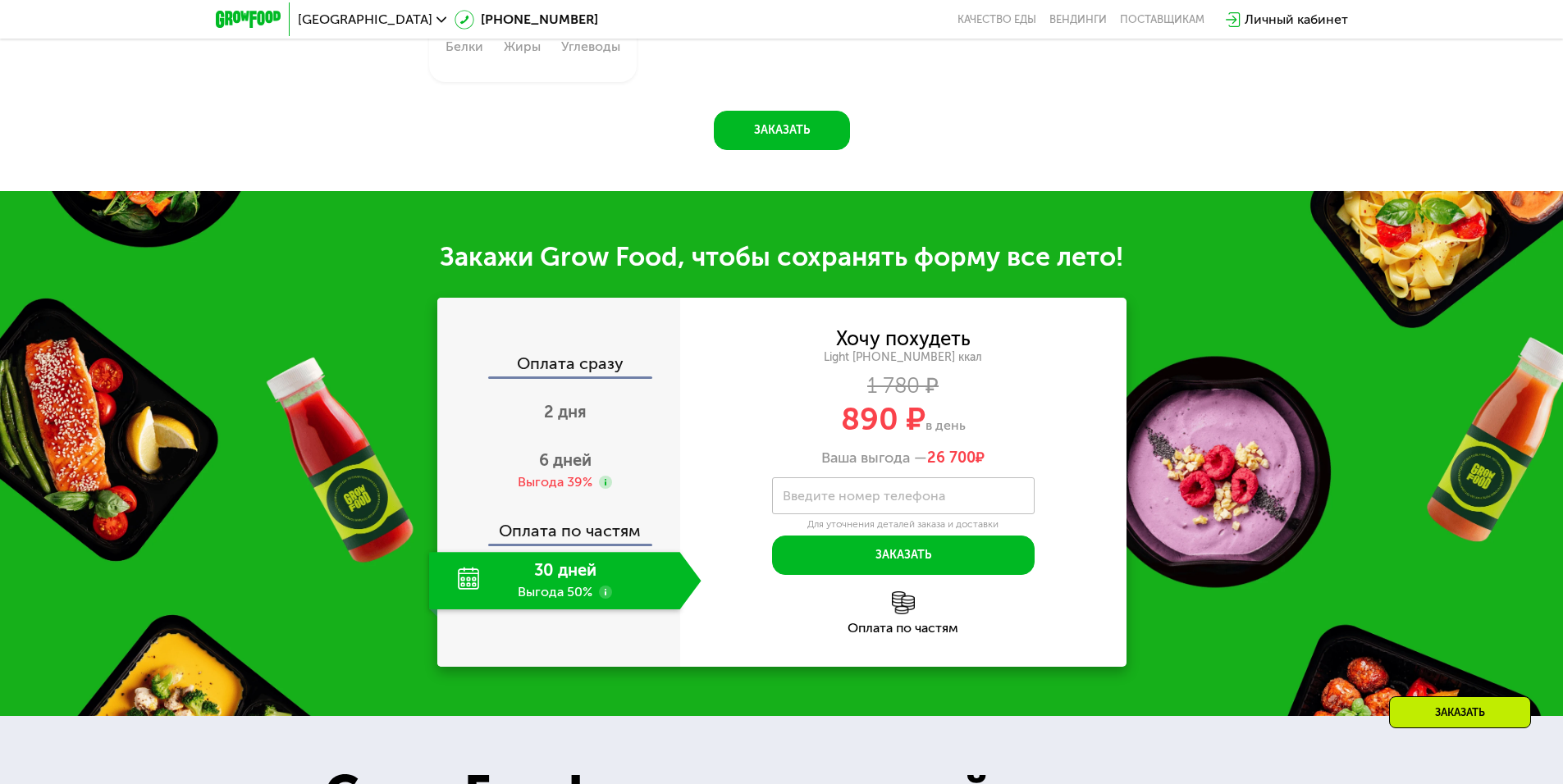
scroll to position [1624, 0]
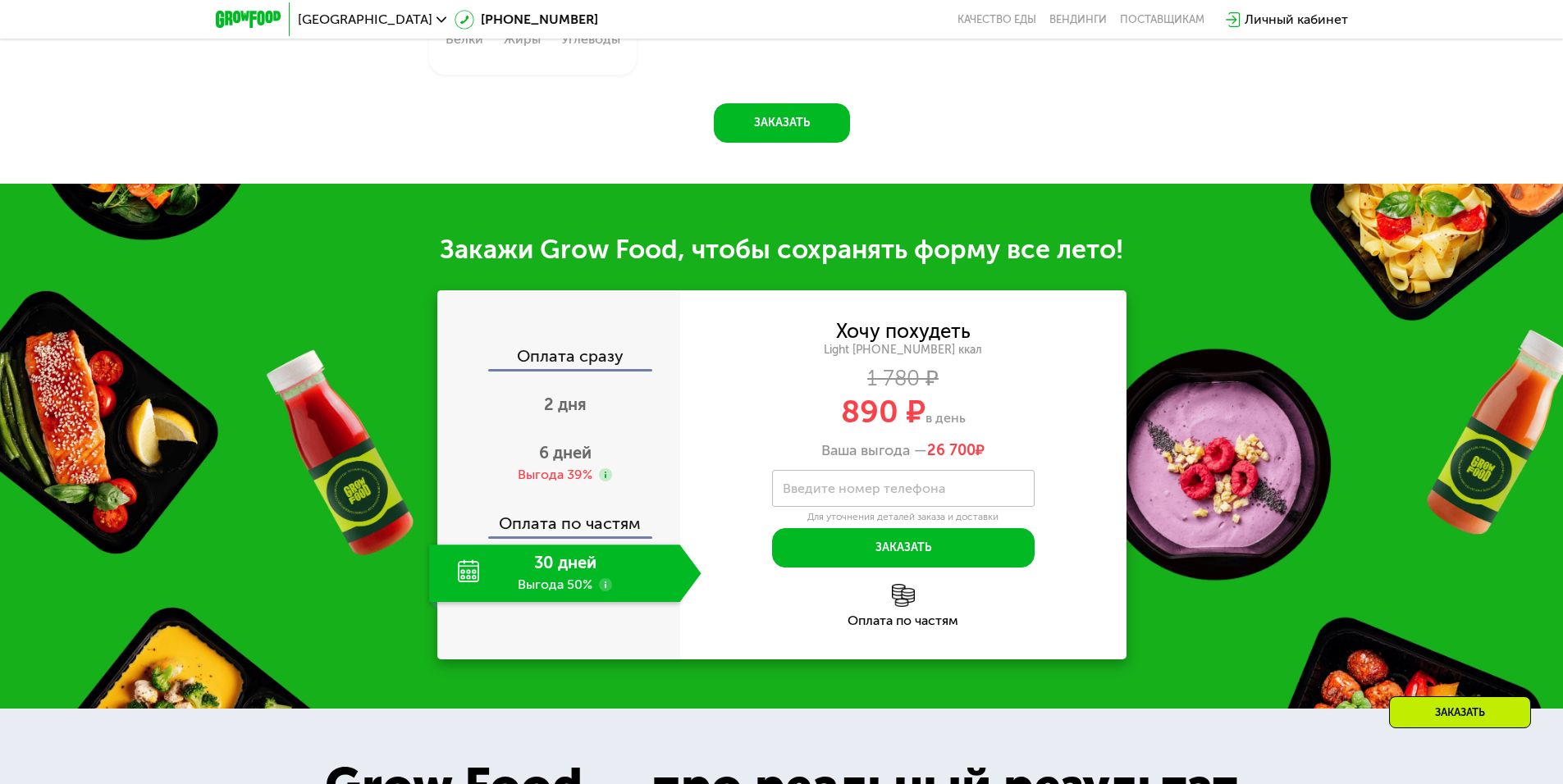
click at [1146, 516] on div "Закажи Grow Food, чтобы сохранять форму все лето! Оплата сразу 2 дня 6 дней Выг…" at bounding box center [782, 446] width 1563 height 525
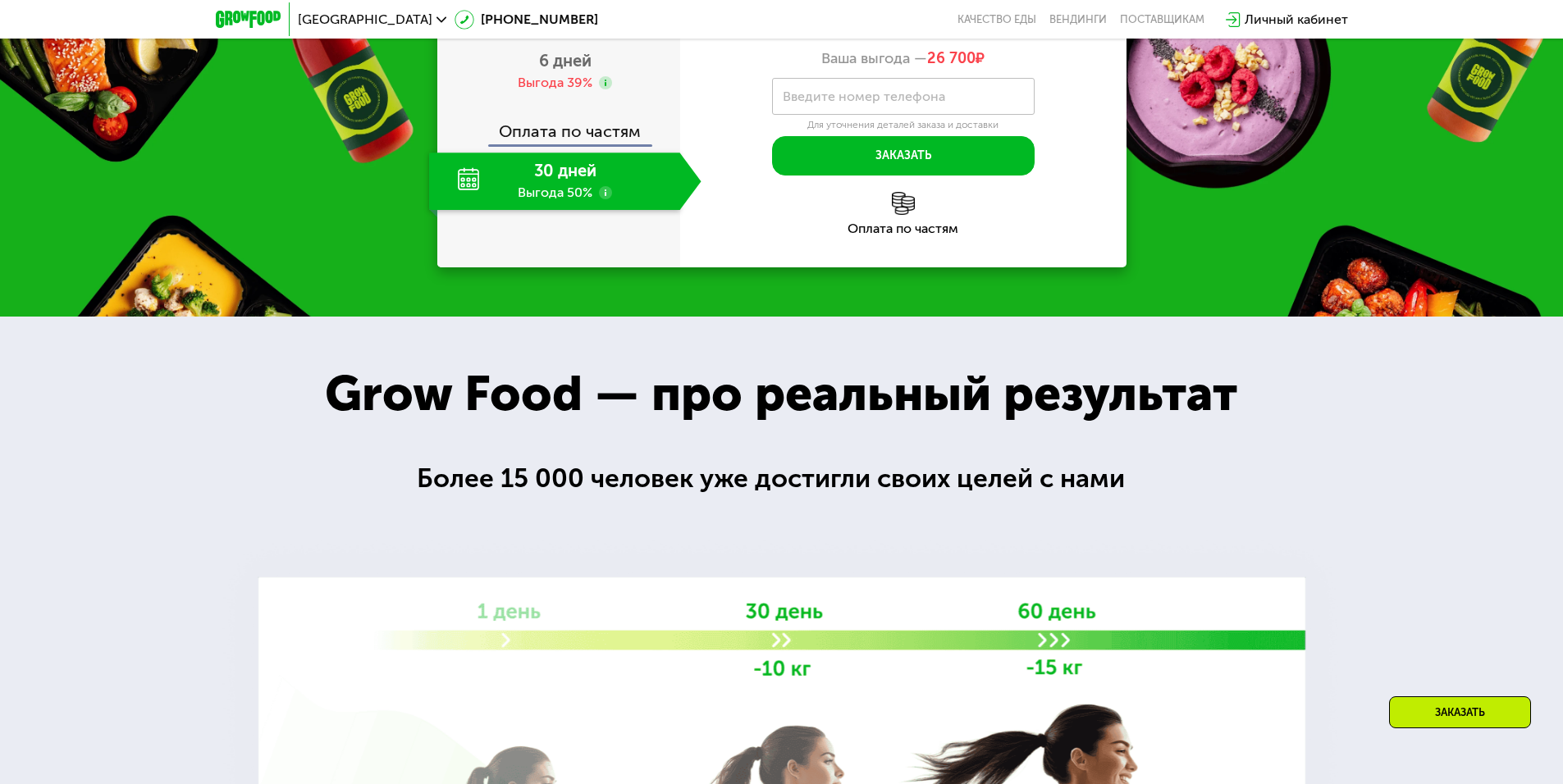
scroll to position [1870, 0]
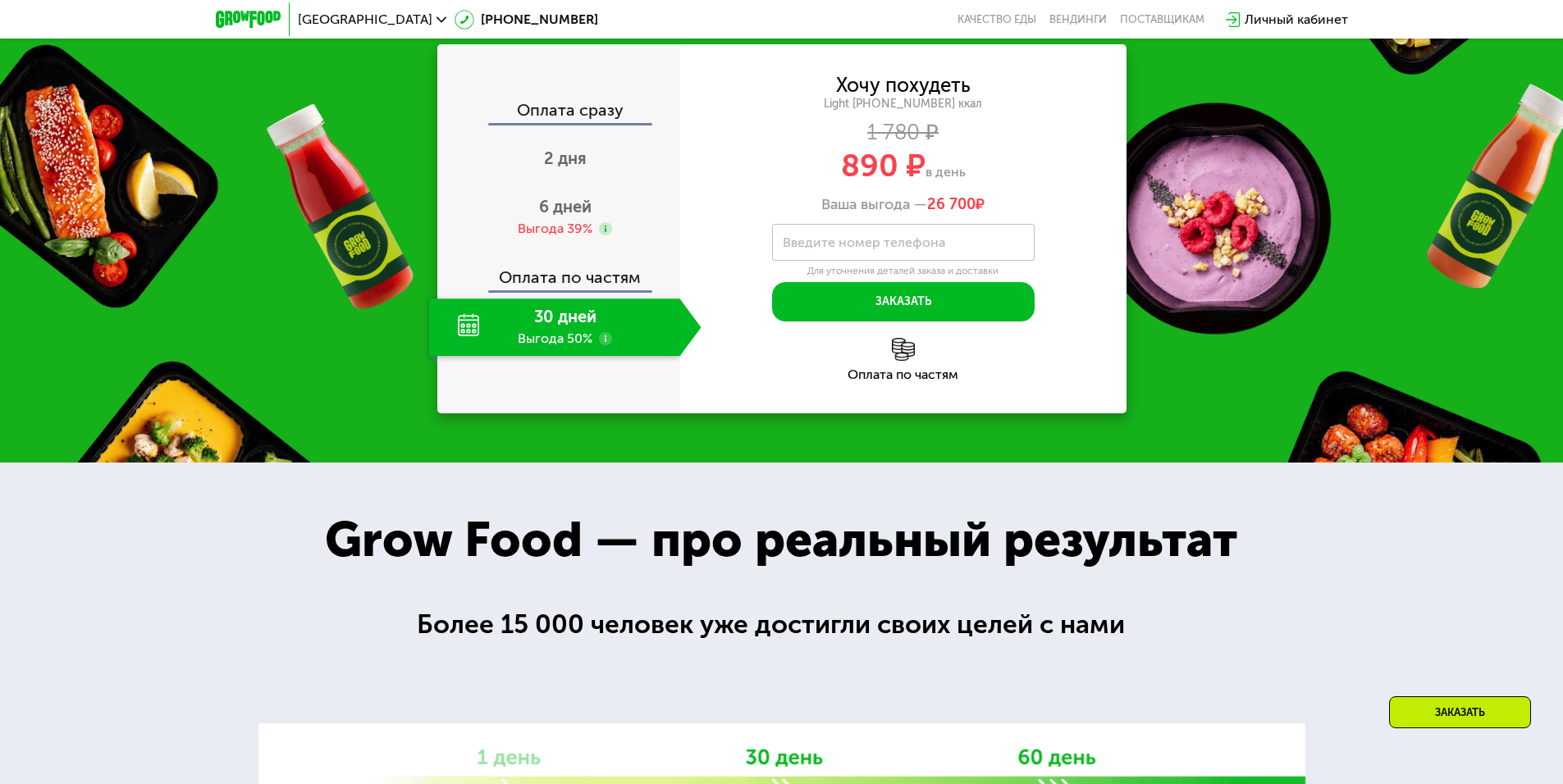
click at [602, 345] on use at bounding box center [604, 338] width 13 height 13
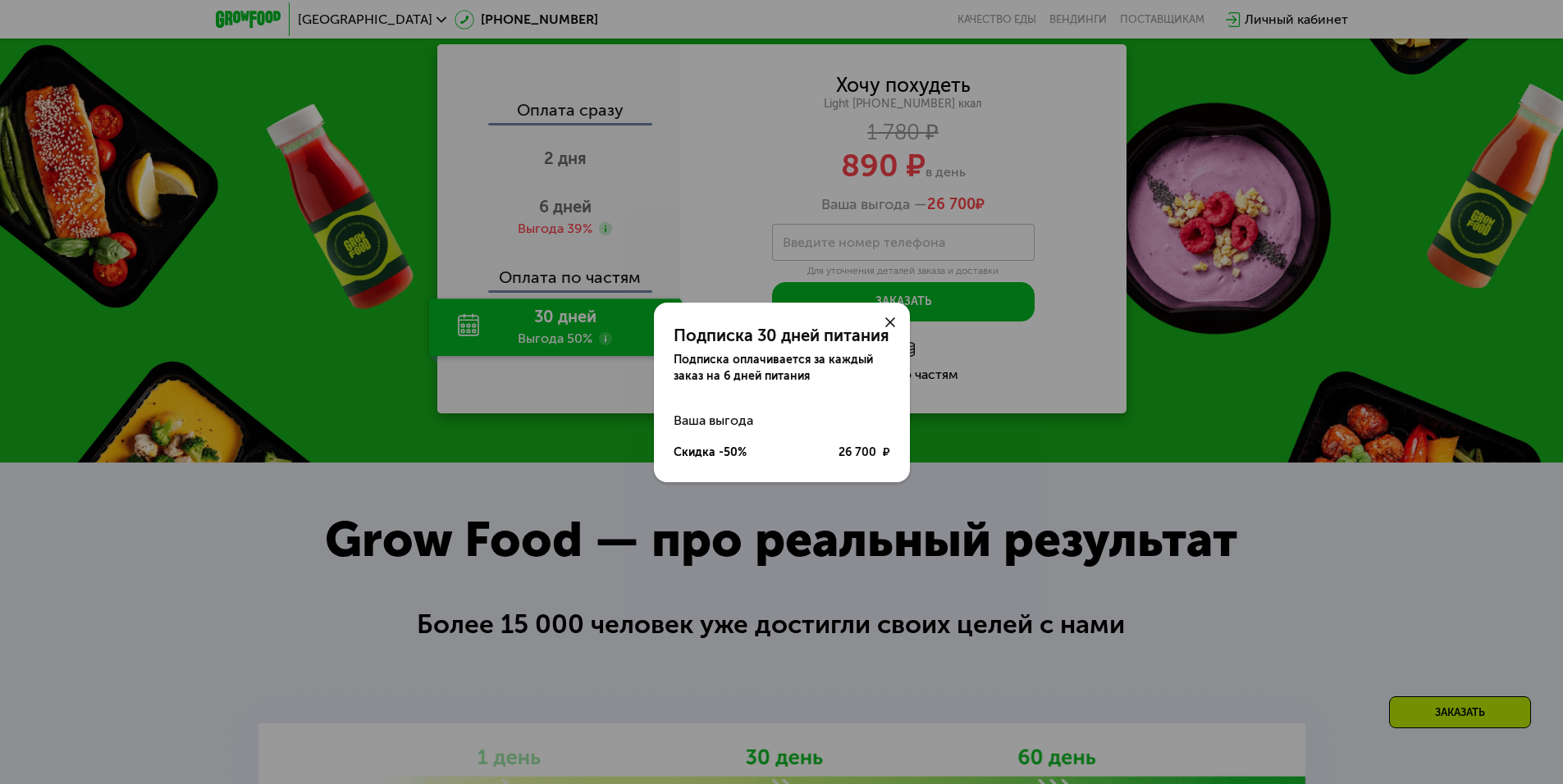
click at [887, 319] on use at bounding box center [890, 323] width 10 height 10
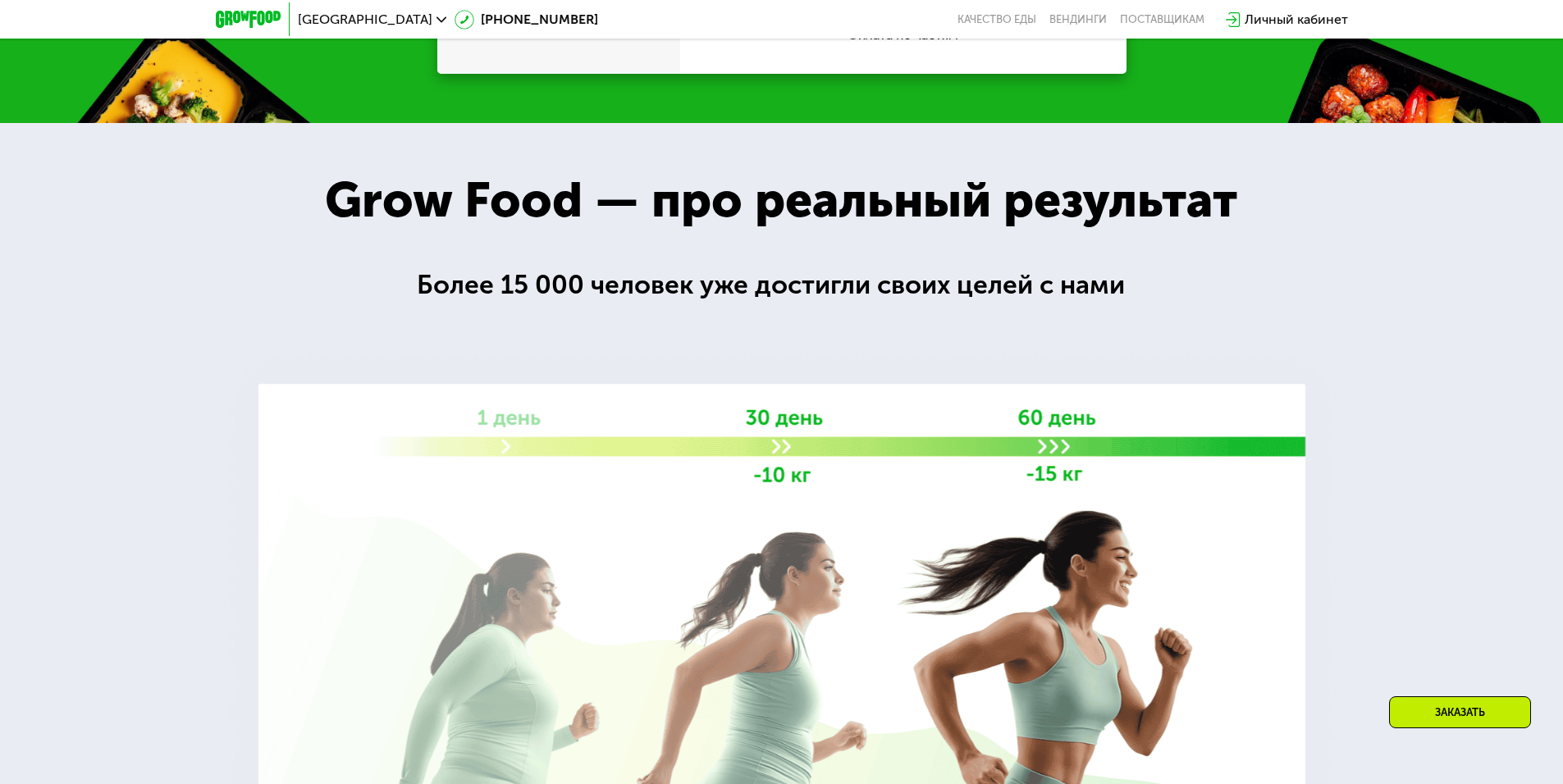
scroll to position [2280, 0]
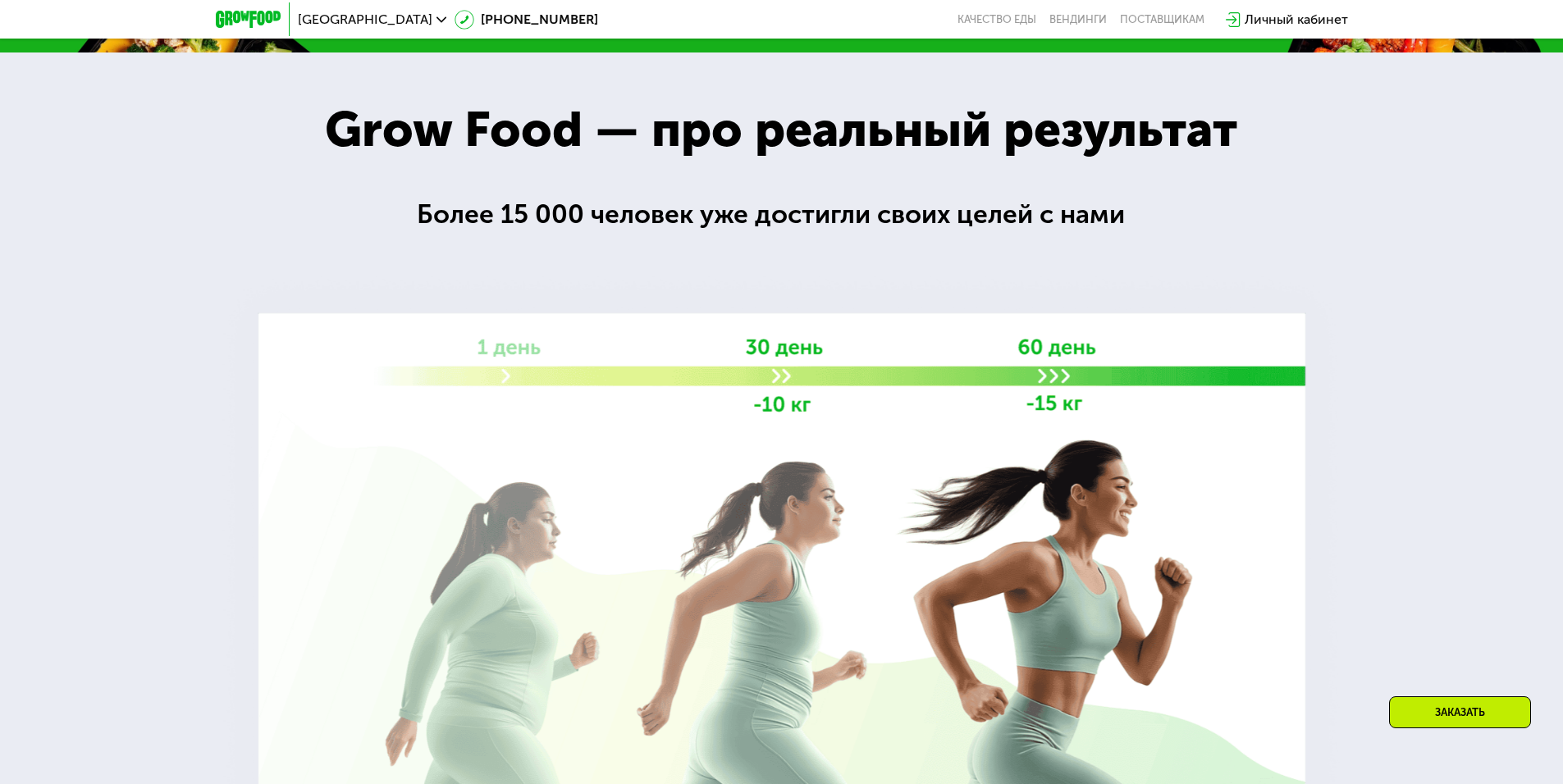
click at [1091, 500] on img at bounding box center [782, 572] width 1134 height 604
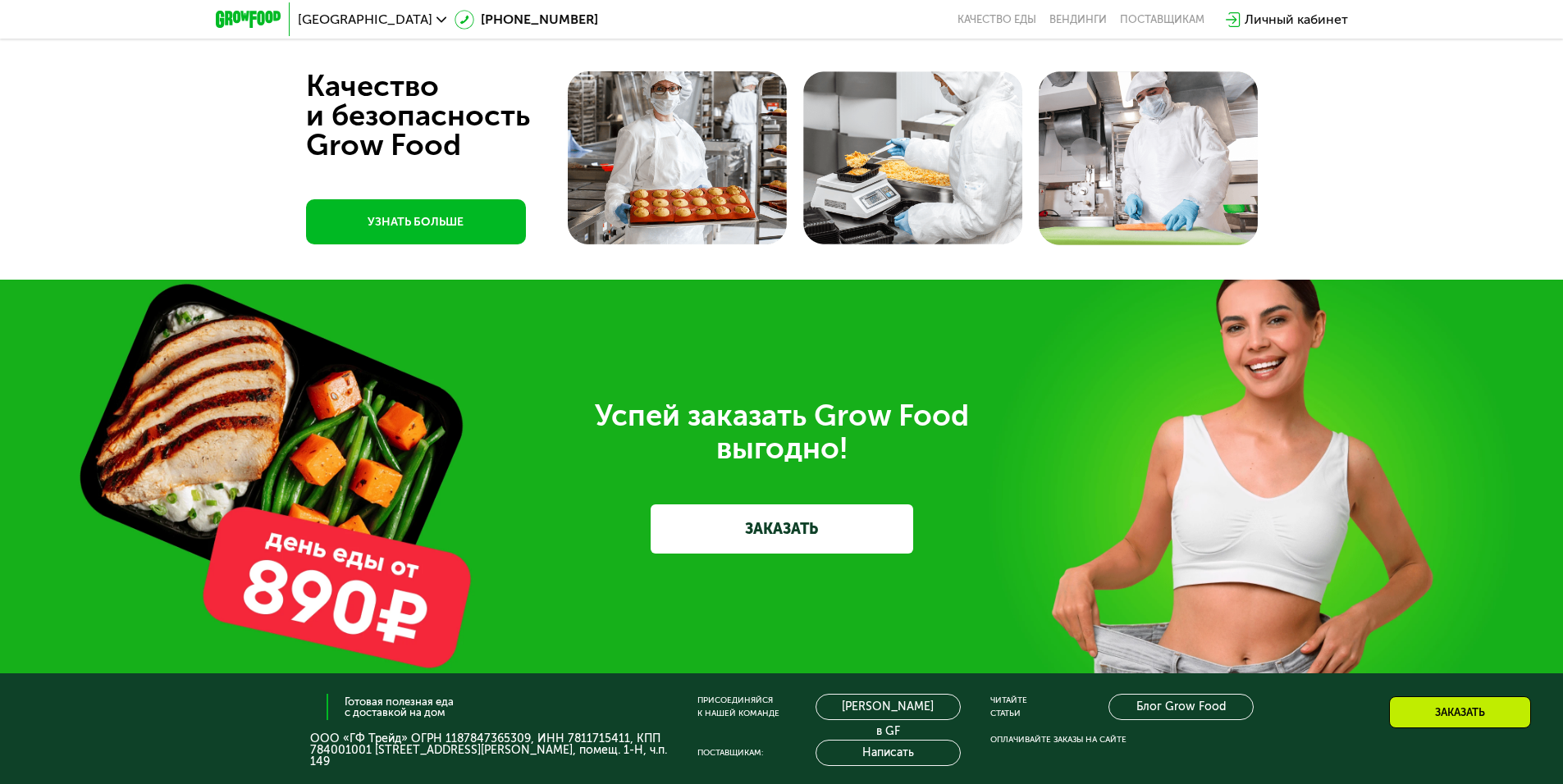
scroll to position [4823, 0]
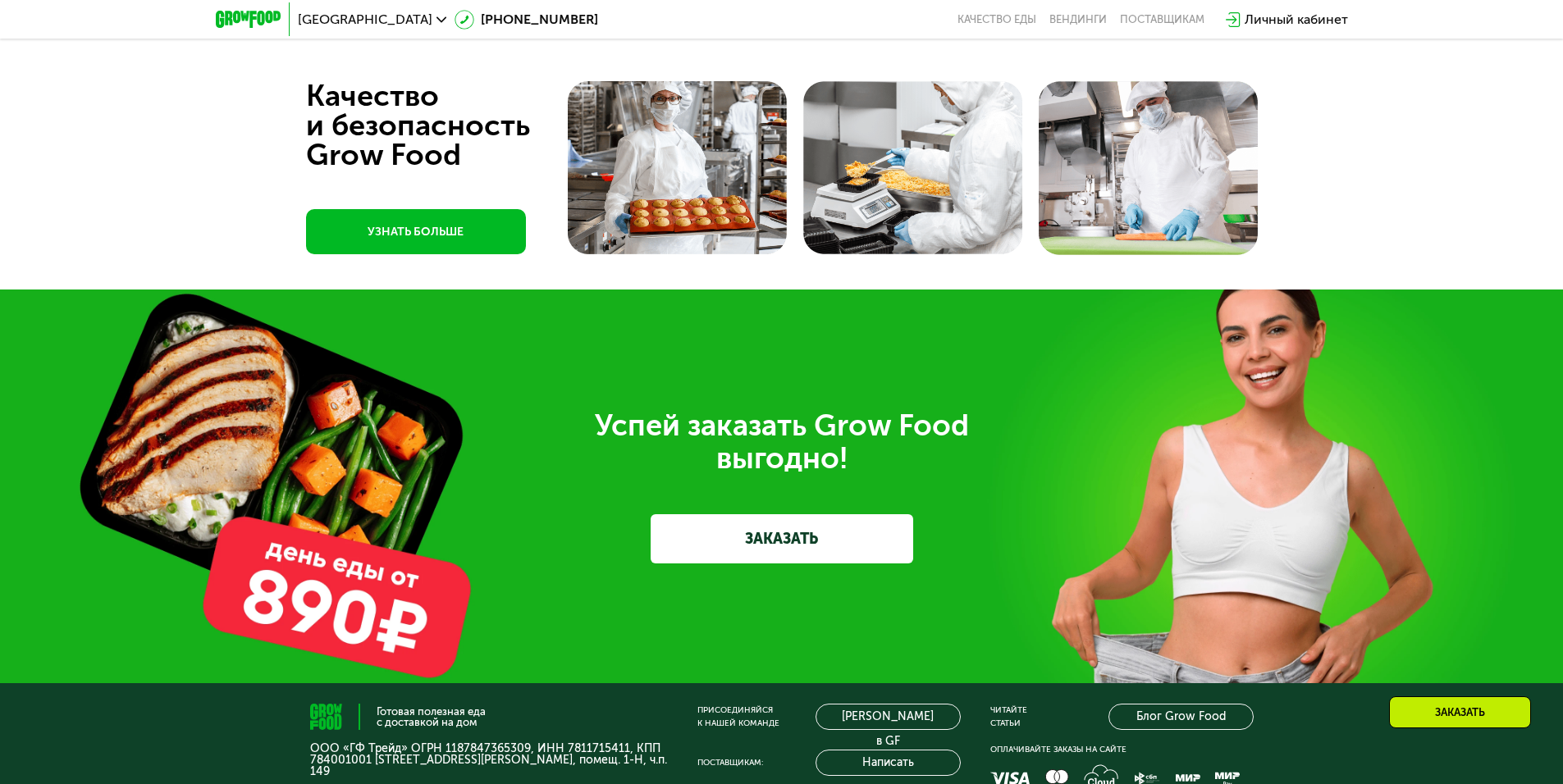
click at [850, 530] on link "ЗАКАЗАТЬ" at bounding box center [782, 539] width 262 height 49
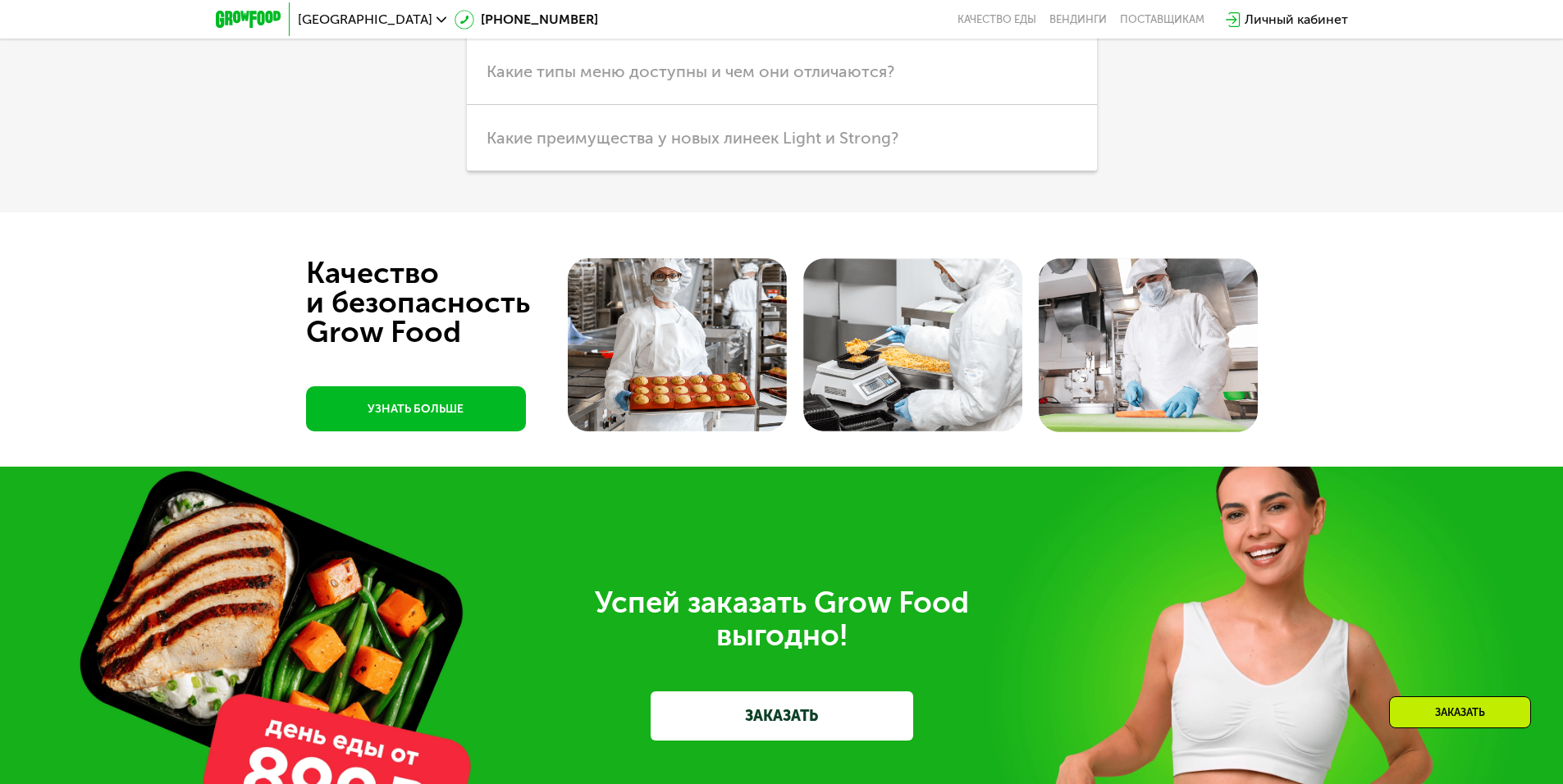
scroll to position [5125, 0]
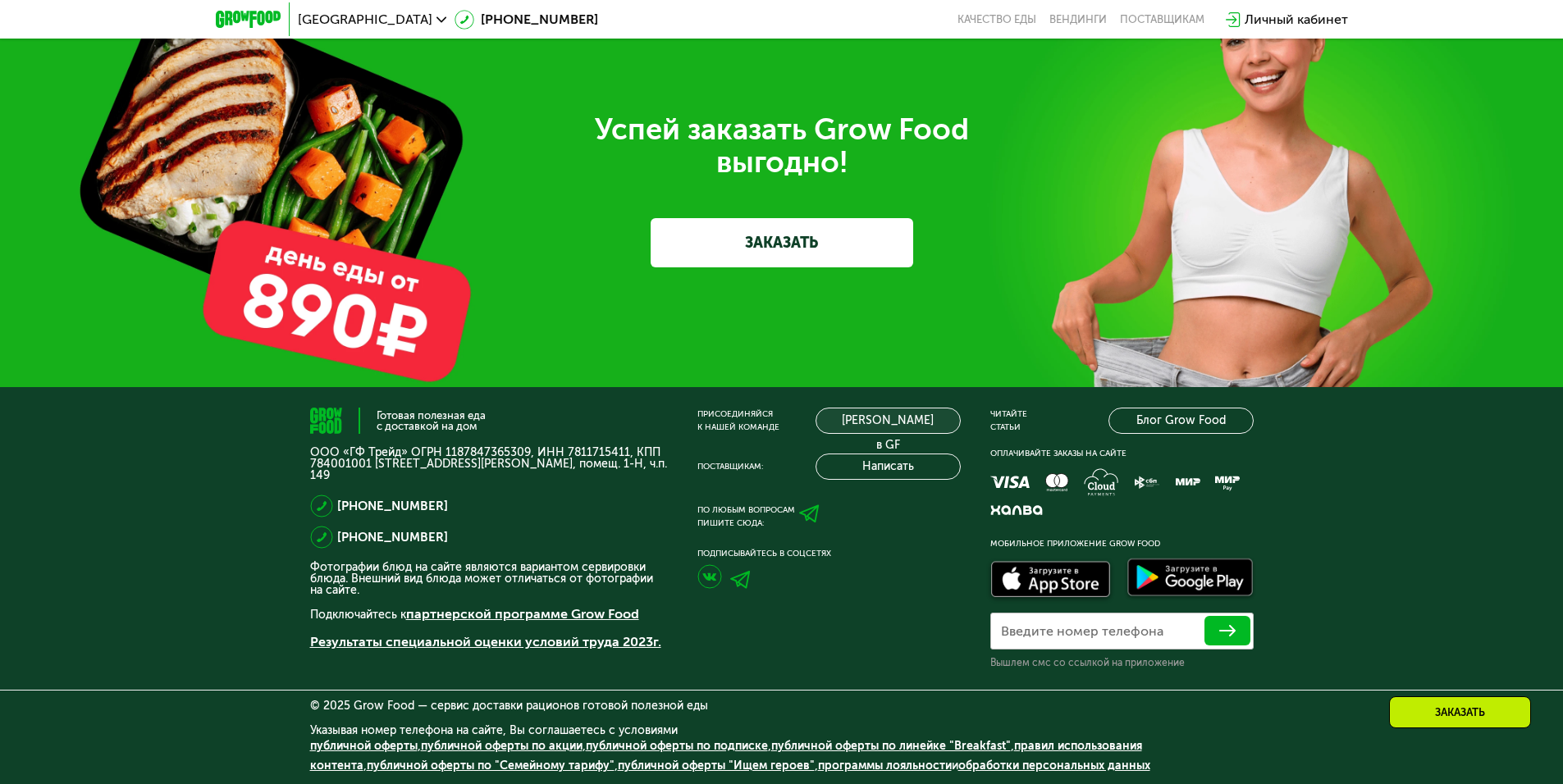
click at [909, 417] on link "[PERSON_NAME] в GF" at bounding box center [888, 421] width 146 height 26
